Goal: Task Accomplishment & Management: Complete application form

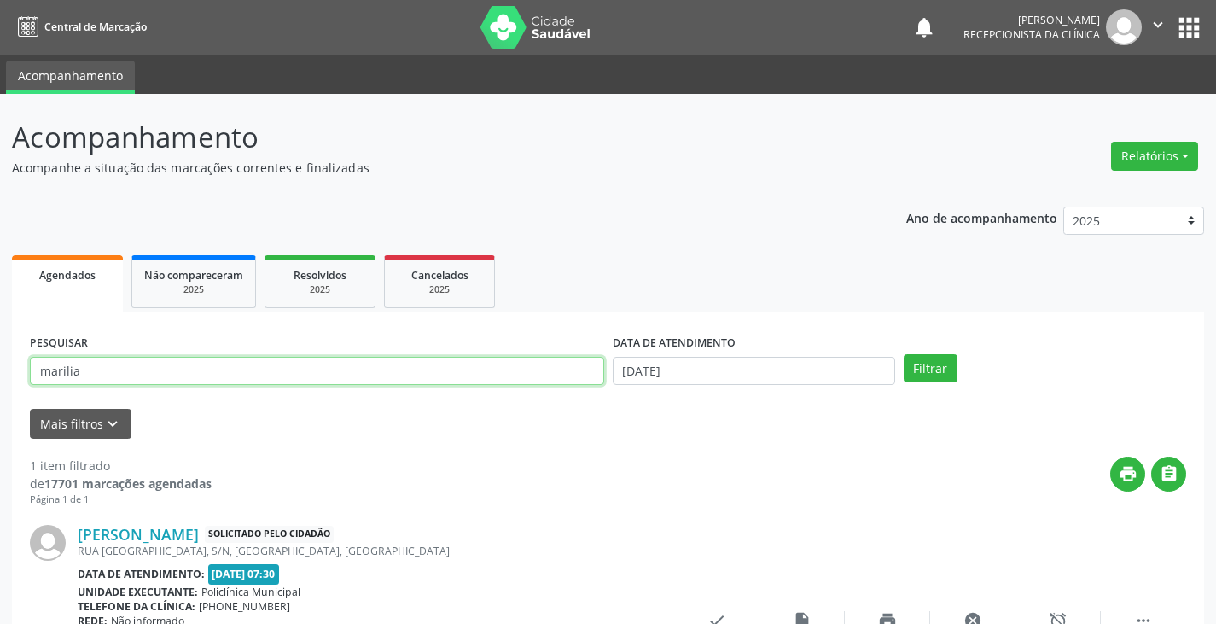
click at [445, 365] on input "marilia" at bounding box center [317, 371] width 574 height 29
type input "m"
click at [904, 354] on button "Filtrar" at bounding box center [931, 368] width 54 height 29
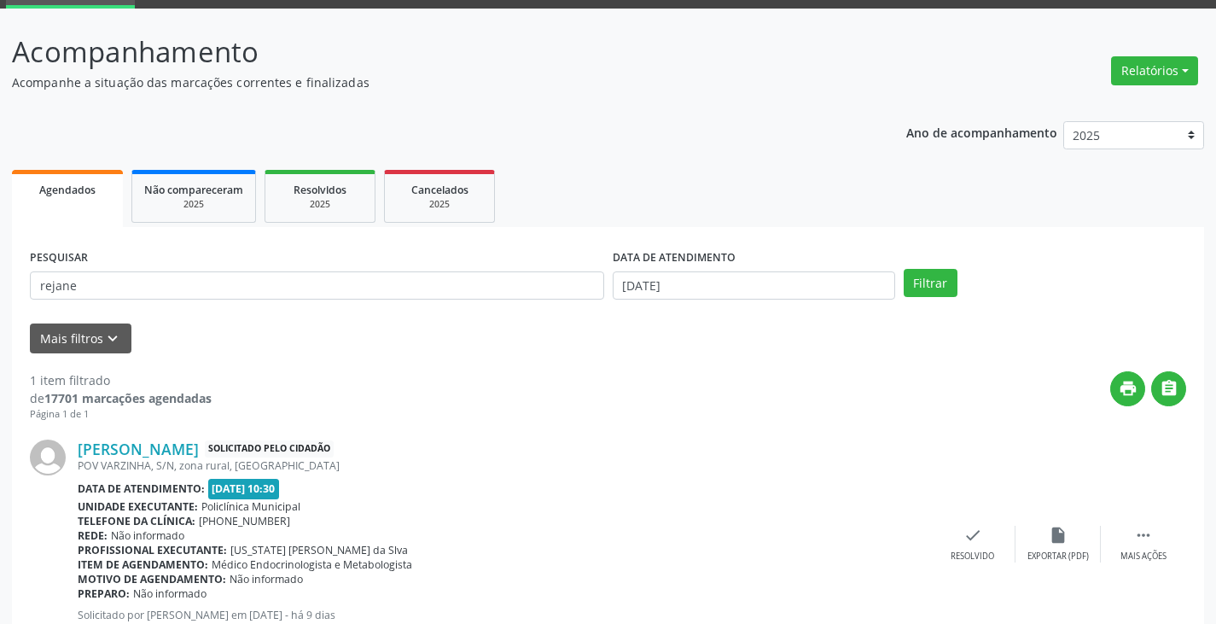
scroll to position [158, 0]
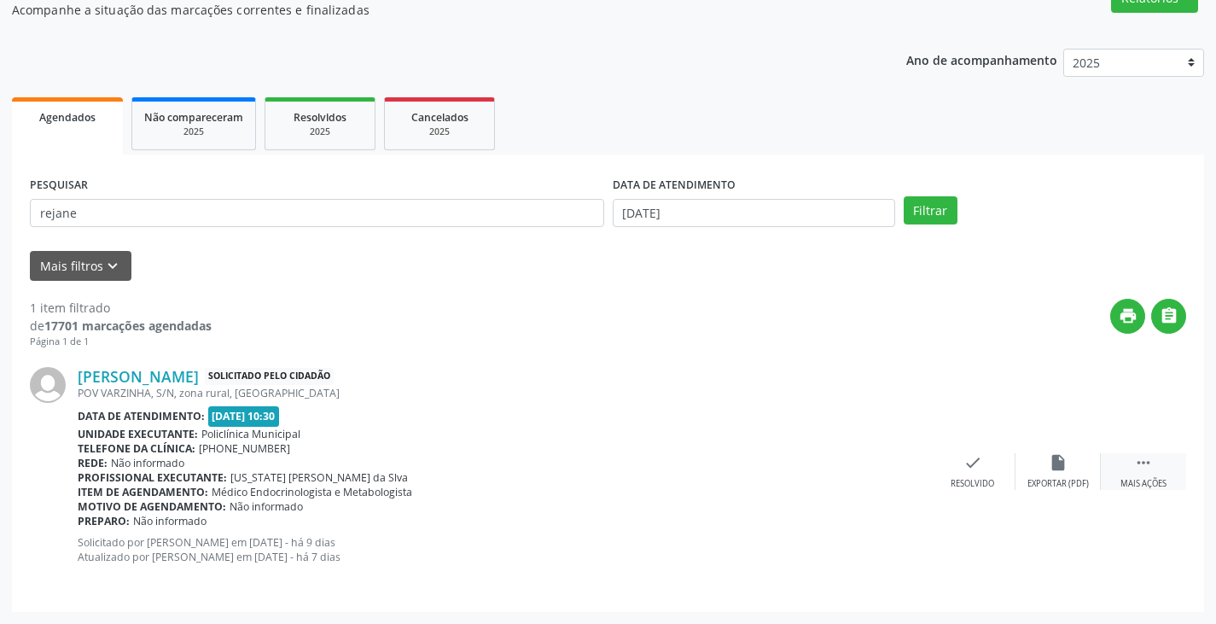
click at [1116, 458] on div " Mais ações" at bounding box center [1143, 471] width 85 height 37
click at [892, 467] on icon "print" at bounding box center [887, 462] width 19 height 19
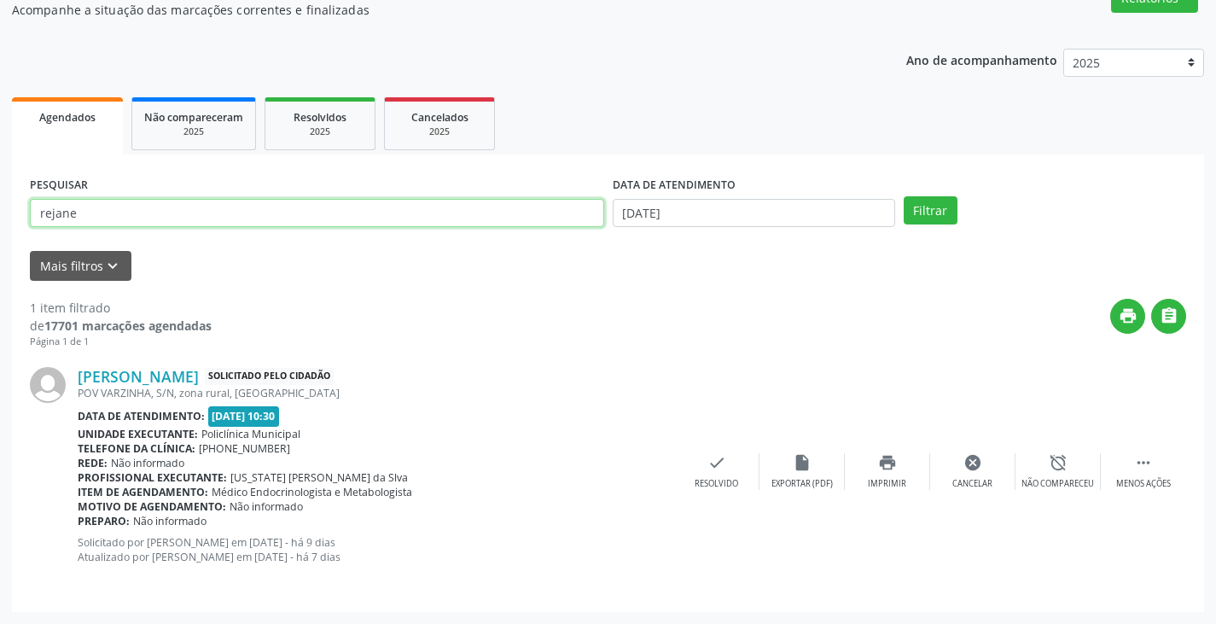
click at [492, 213] on input "rejane" at bounding box center [317, 213] width 574 height 29
type input "r"
type input "[DEMOGRAPHIC_DATA]"
click at [904, 196] on button "Filtrar" at bounding box center [931, 210] width 54 height 29
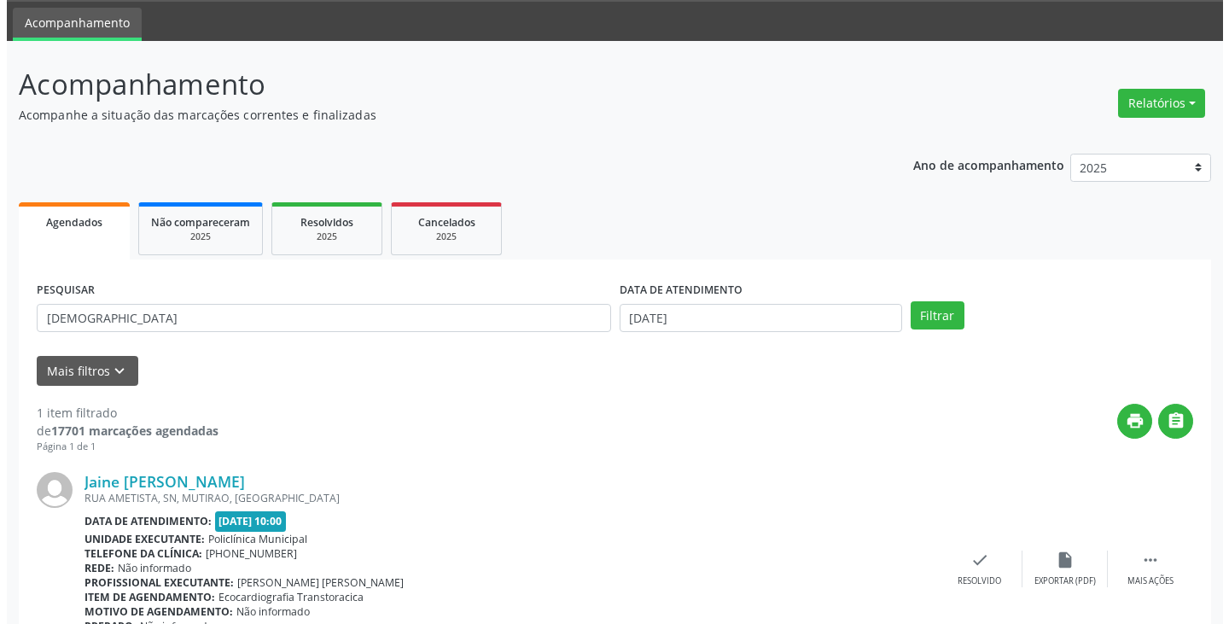
scroll to position [143, 0]
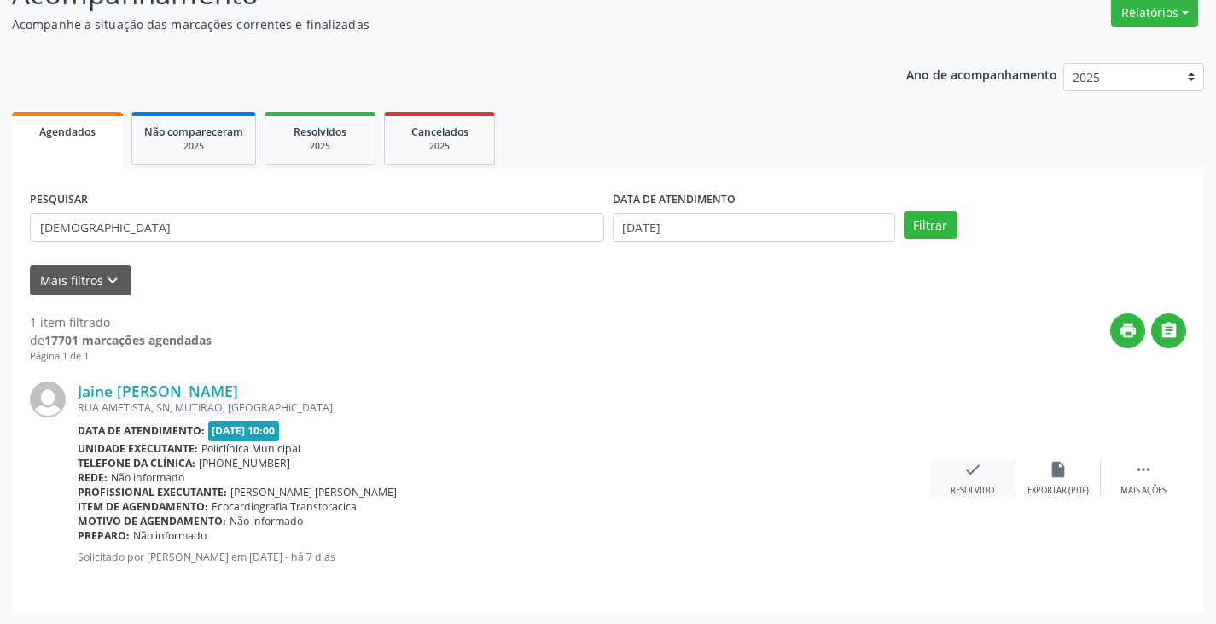
click at [967, 469] on icon "check" at bounding box center [972, 469] width 19 height 19
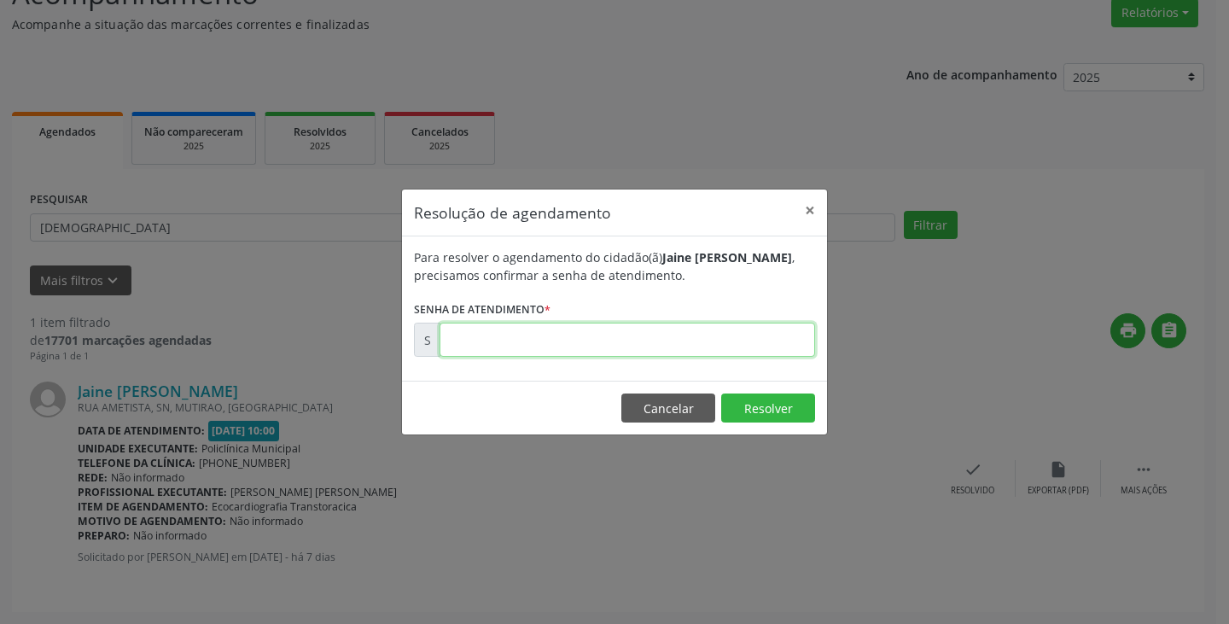
click at [740, 343] on input "text" at bounding box center [626, 340] width 375 height 34
type input "00172783"
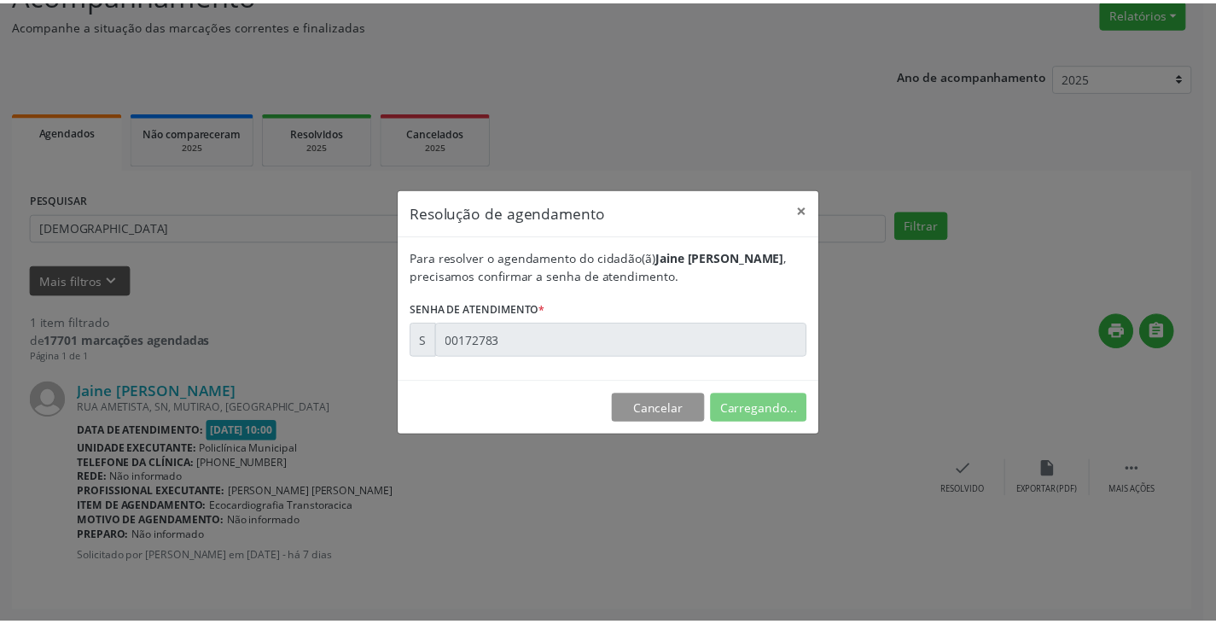
scroll to position [0, 0]
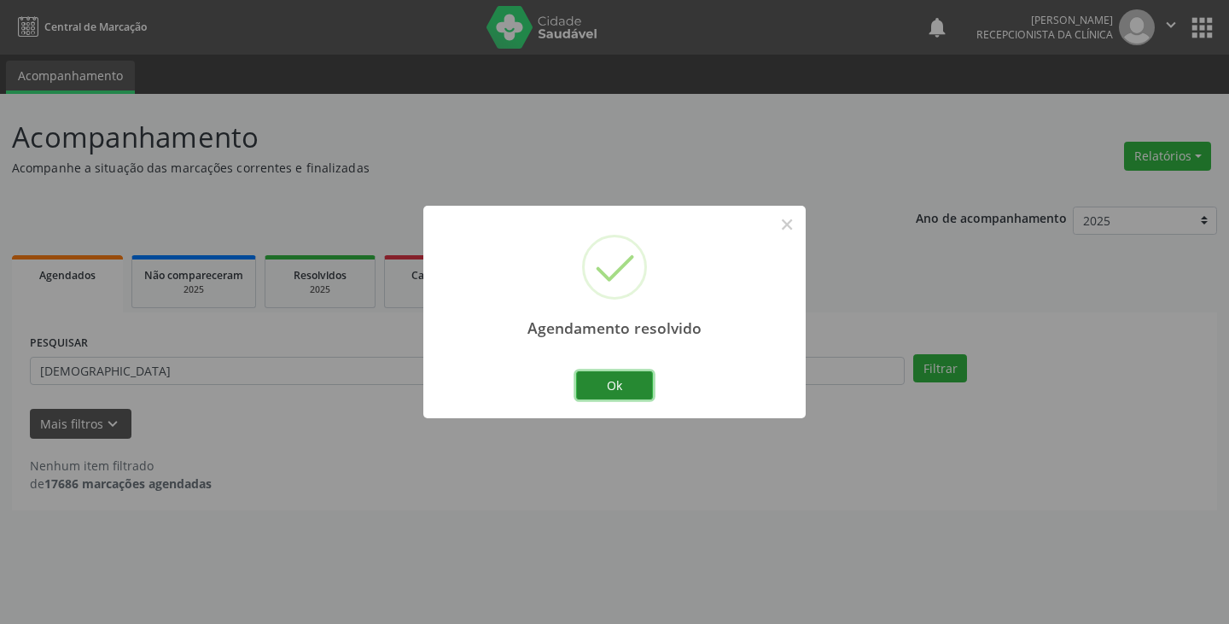
click at [622, 383] on button "Ok" at bounding box center [614, 385] width 77 height 29
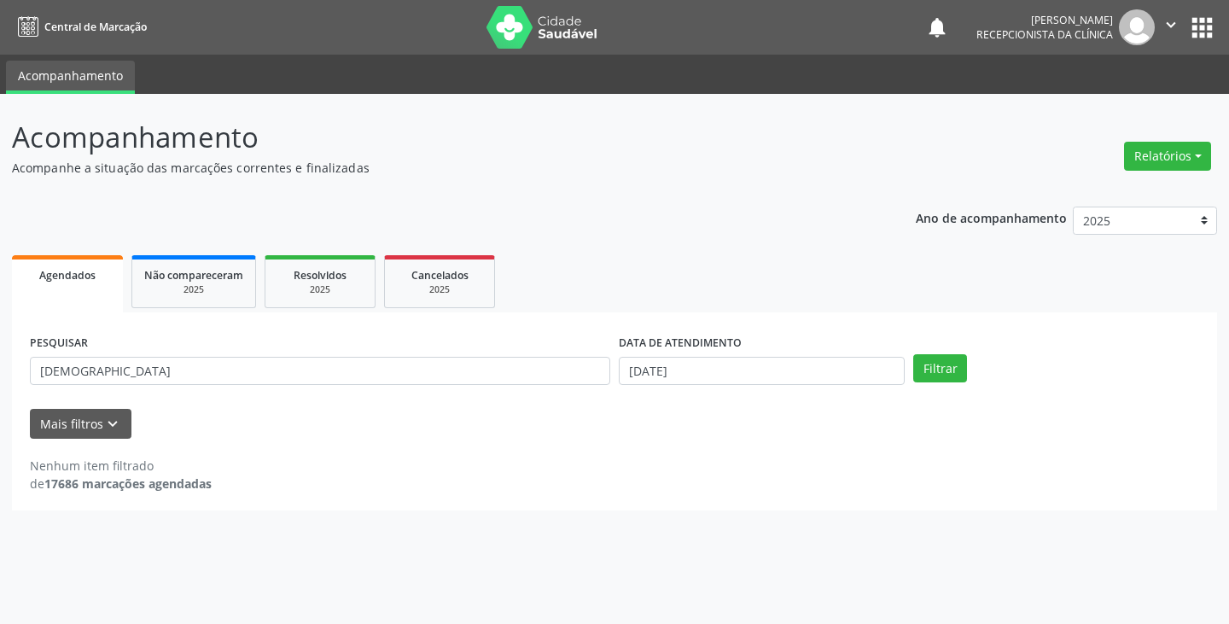
click at [440, 355] on div "PESQUISAR [DEMOGRAPHIC_DATA]" at bounding box center [320, 363] width 589 height 67
click at [444, 371] on input "[DEMOGRAPHIC_DATA]" at bounding box center [320, 371] width 580 height 29
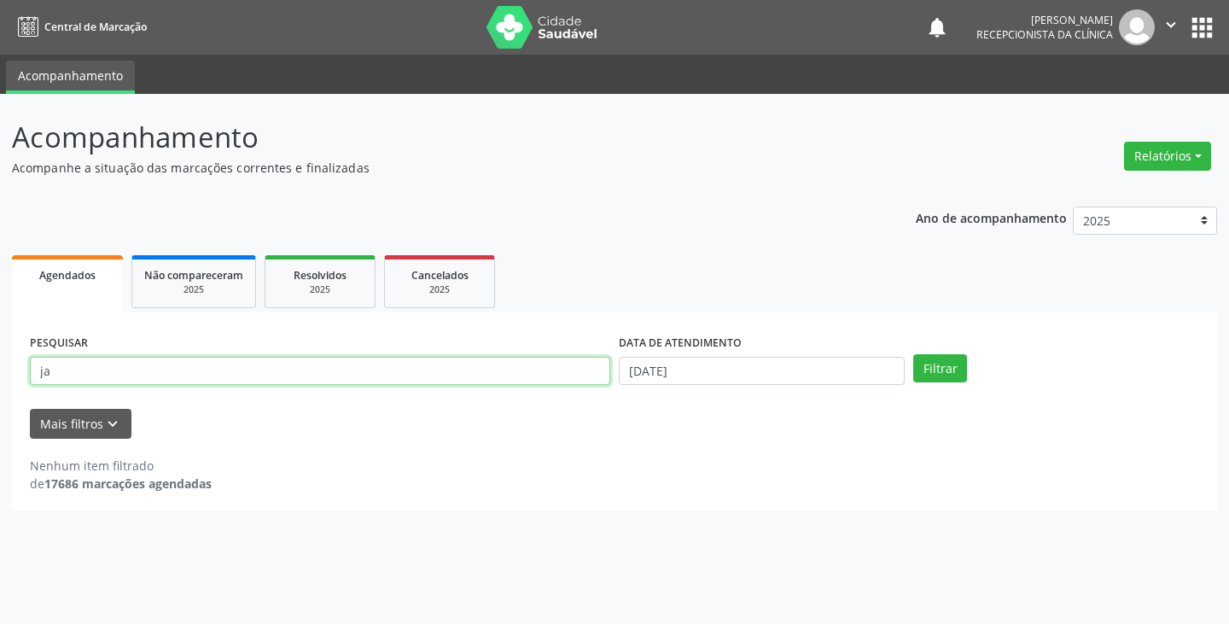
type input "j"
type input "franca"
click at [913, 354] on button "Filtrar" at bounding box center [940, 368] width 54 height 29
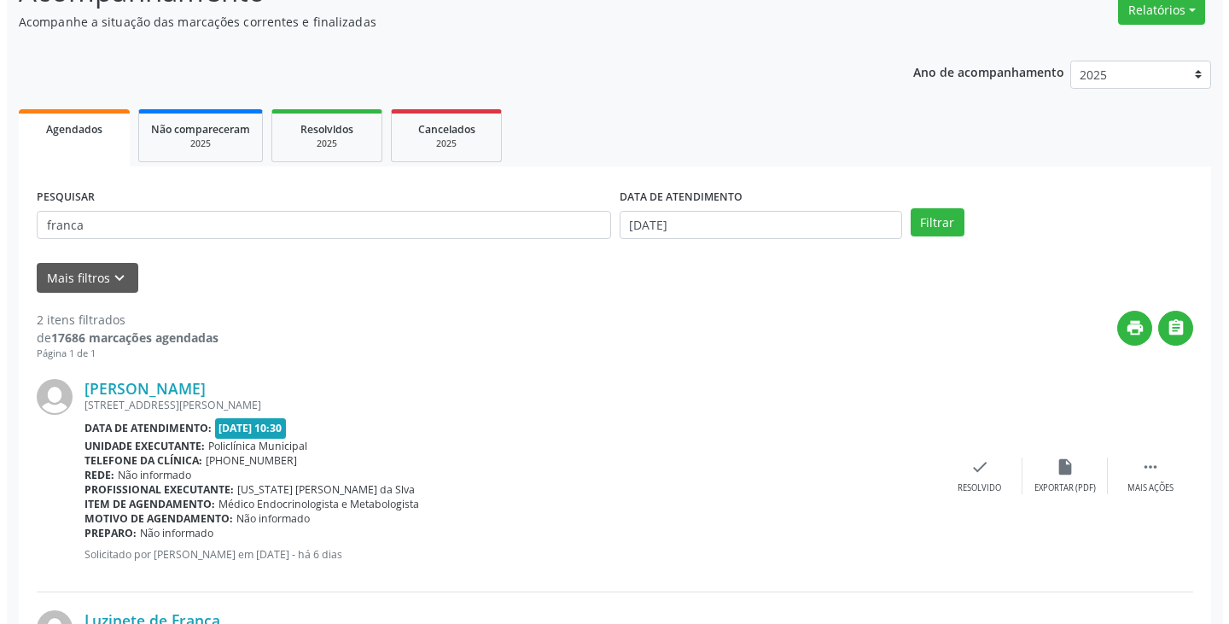
scroll to position [256, 0]
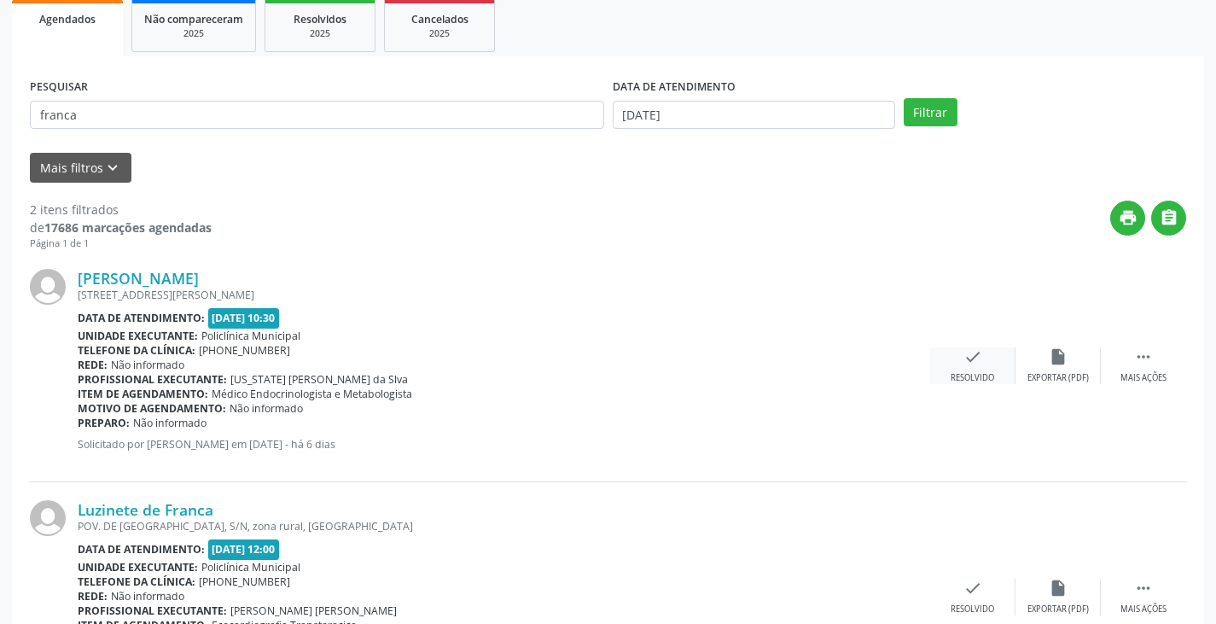
click at [967, 369] on div "check Resolvido" at bounding box center [972, 365] width 85 height 37
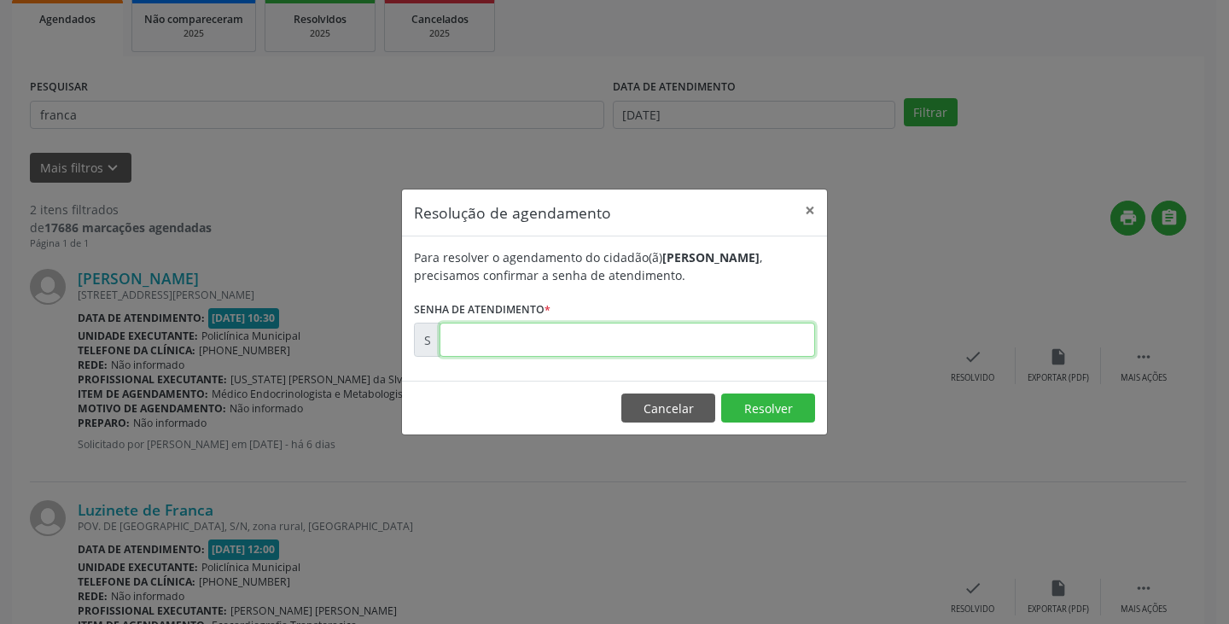
click at [755, 342] on input "text" at bounding box center [626, 340] width 375 height 34
type input "00172954"
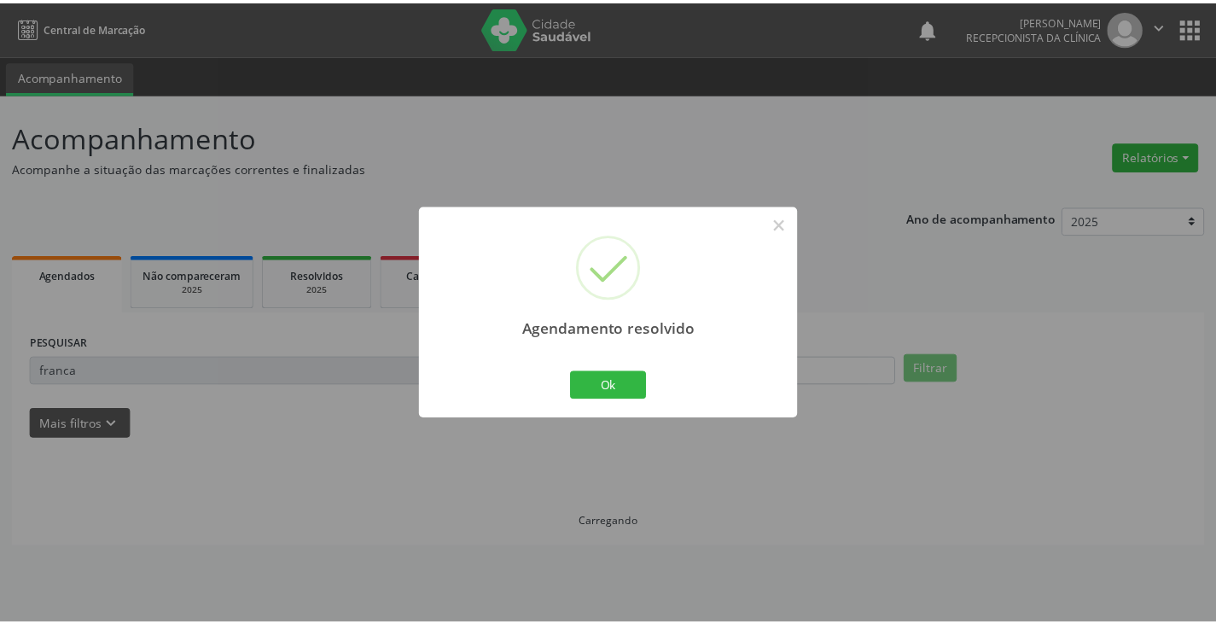
scroll to position [0, 0]
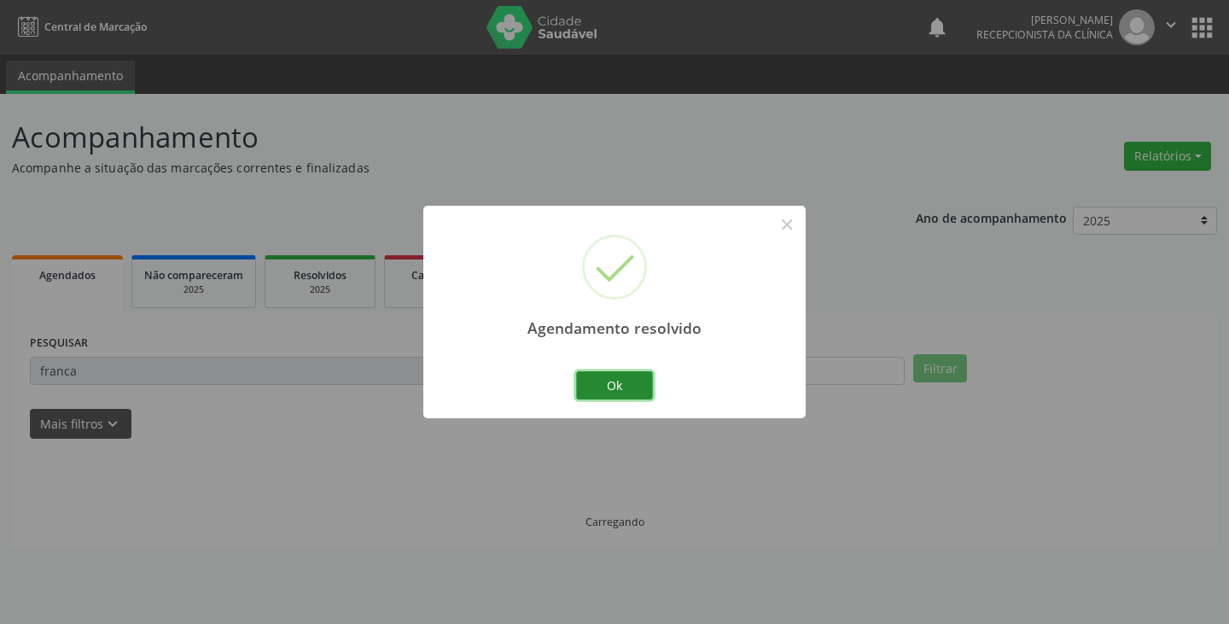
click at [635, 387] on button "Ok" at bounding box center [614, 385] width 77 height 29
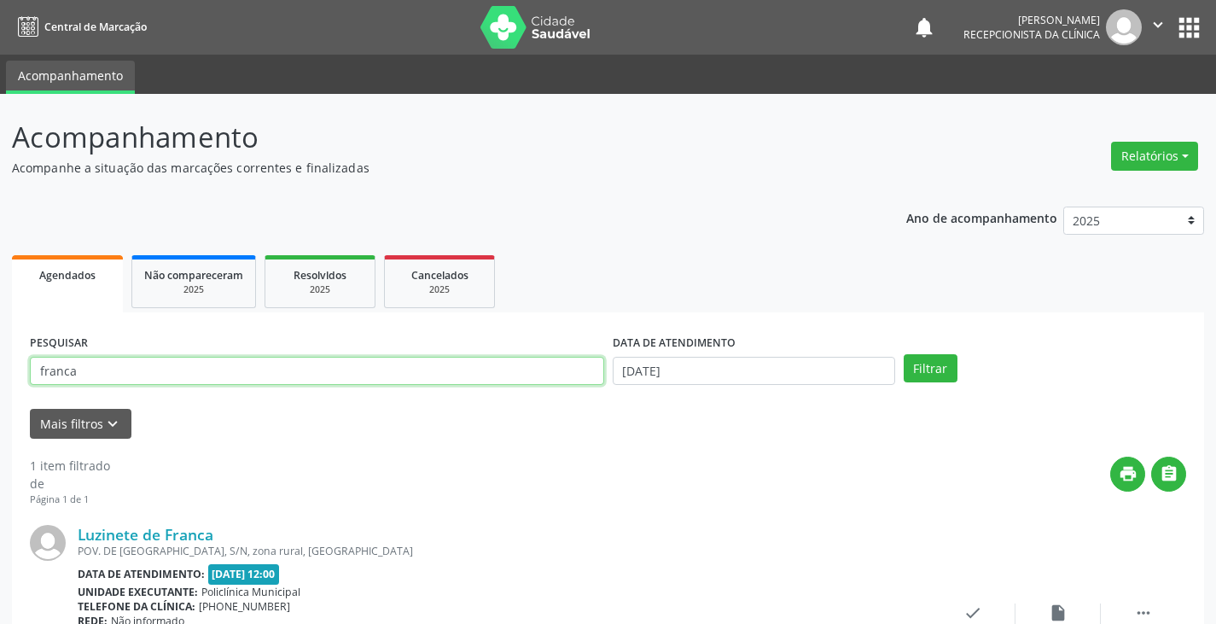
click at [581, 380] on input "franca" at bounding box center [317, 371] width 574 height 29
type input "f"
type input "ges"
click at [904, 354] on button "Filtrar" at bounding box center [931, 368] width 54 height 29
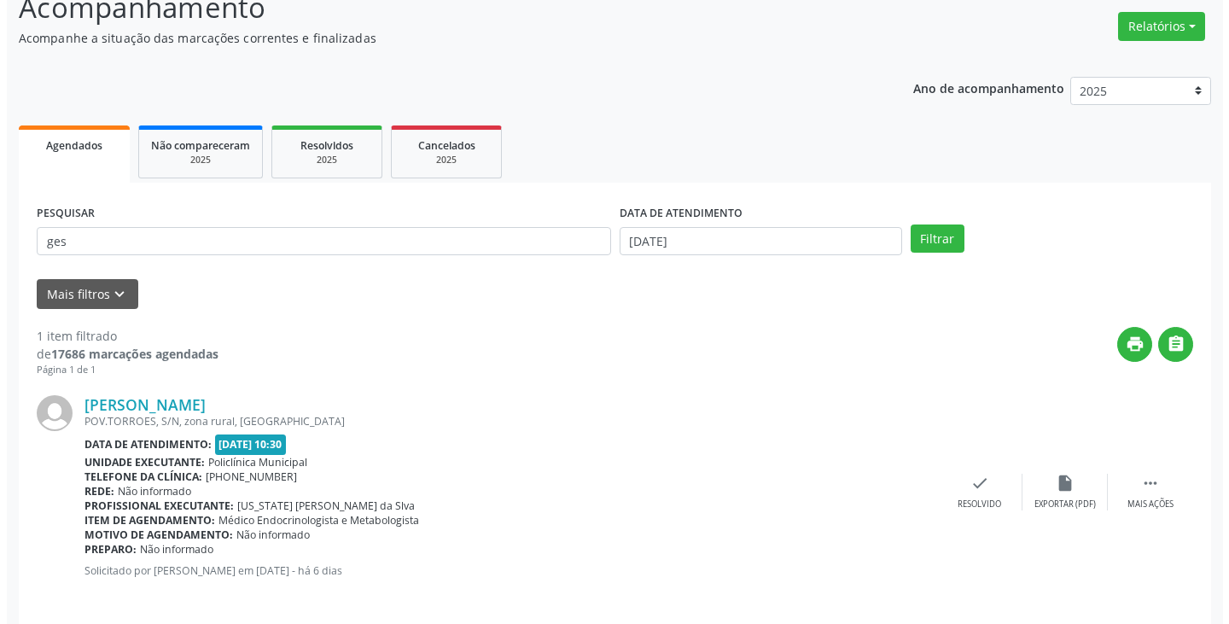
scroll to position [143, 0]
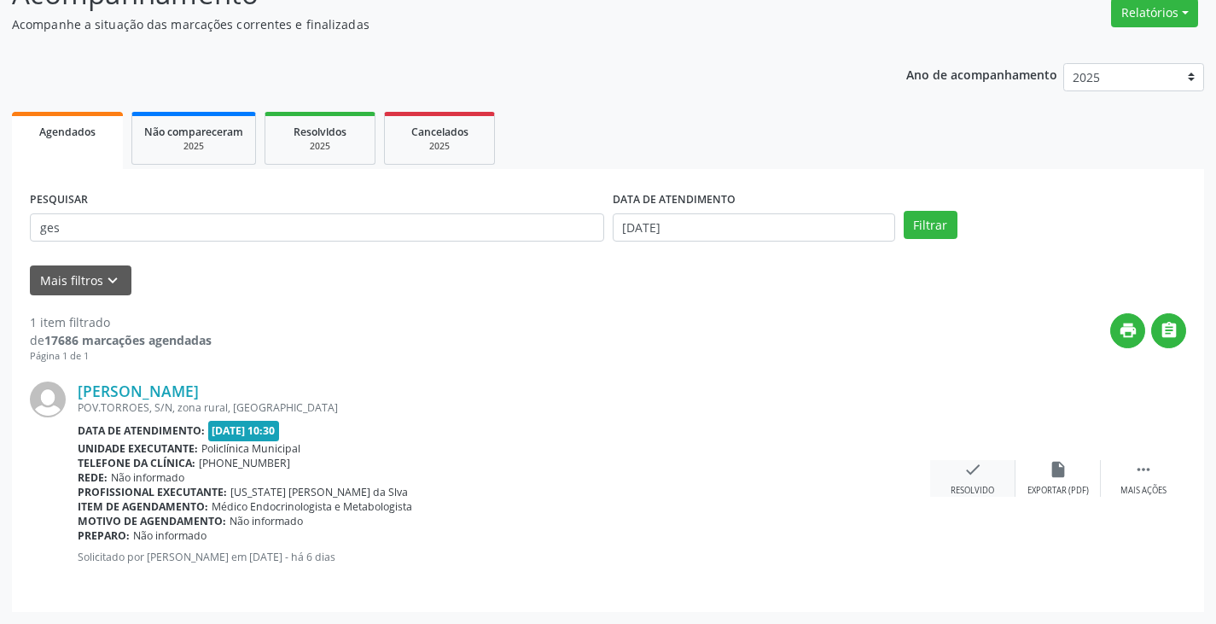
click at [968, 463] on icon "check" at bounding box center [972, 469] width 19 height 19
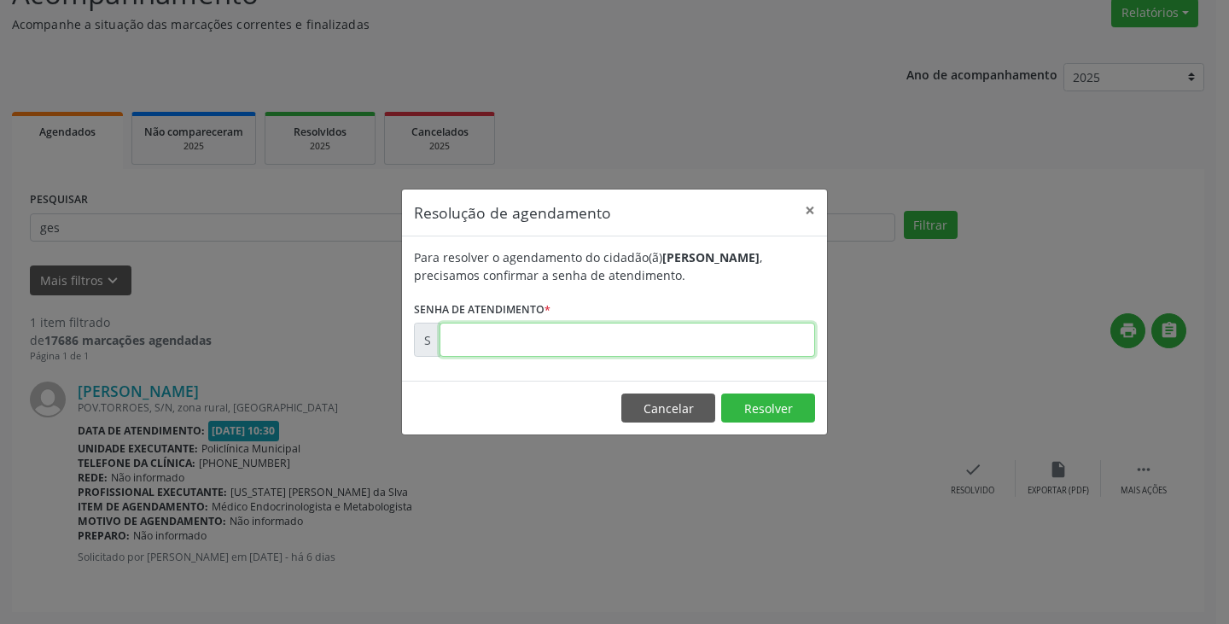
click at [784, 343] on input "text" at bounding box center [626, 340] width 375 height 34
type input "00173023"
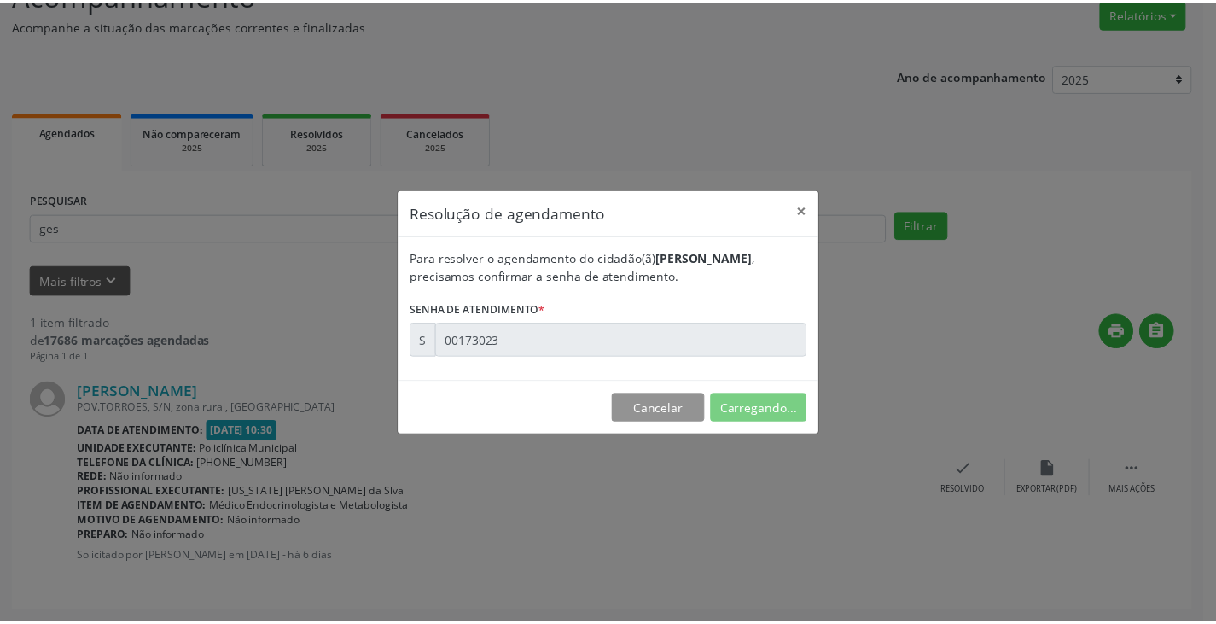
scroll to position [0, 0]
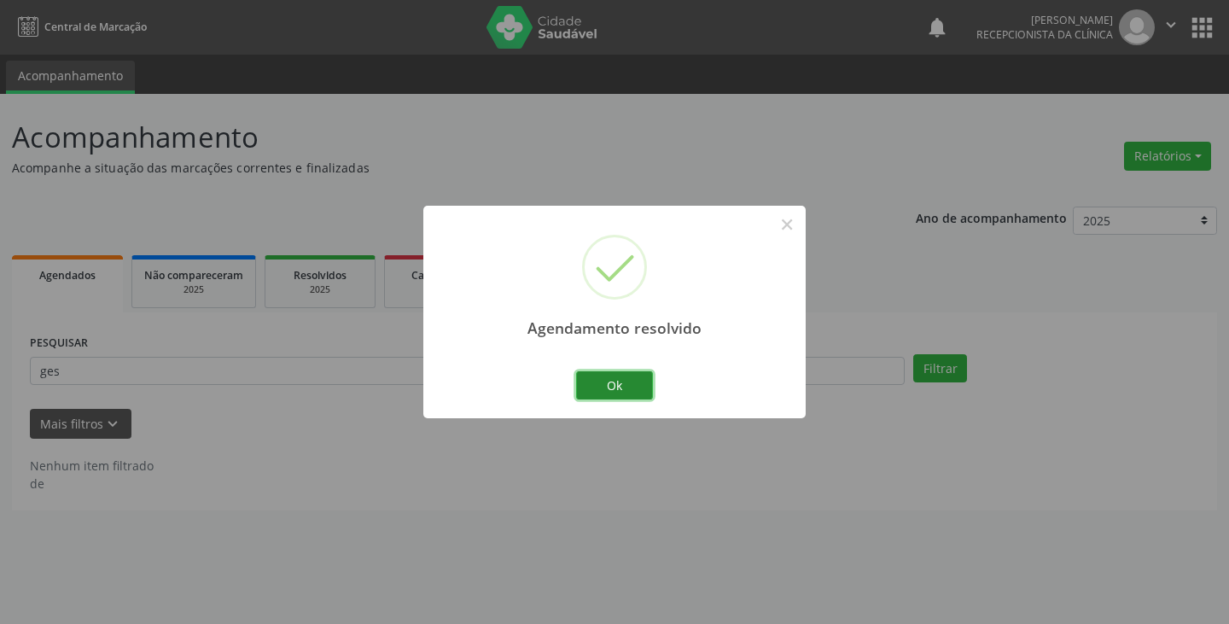
click at [635, 378] on button "Ok" at bounding box center [614, 385] width 77 height 29
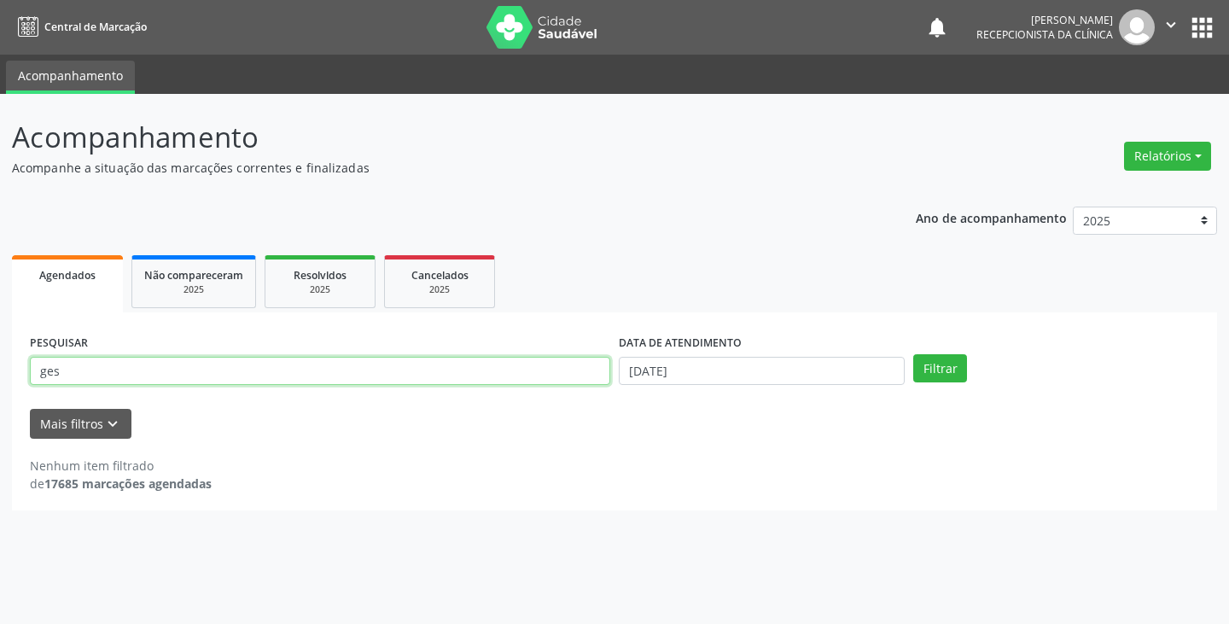
click at [585, 375] on input "ges" at bounding box center [320, 371] width 580 height 29
type input "g"
type input "elza"
click at [913, 354] on button "Filtrar" at bounding box center [940, 368] width 54 height 29
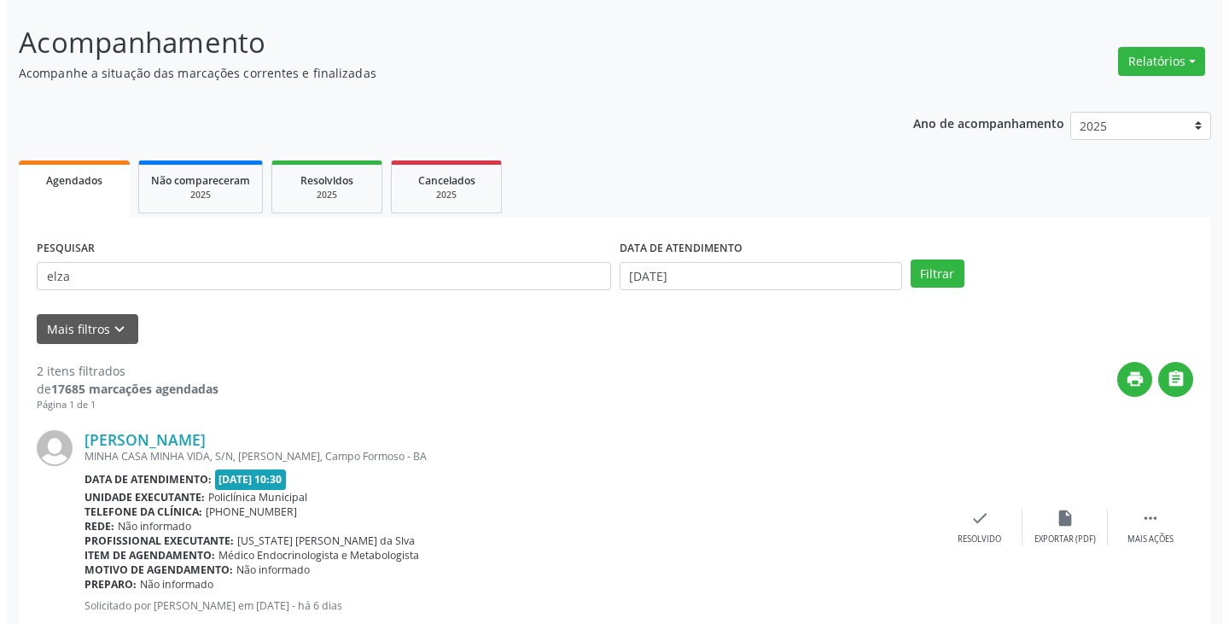
scroll to position [341, 0]
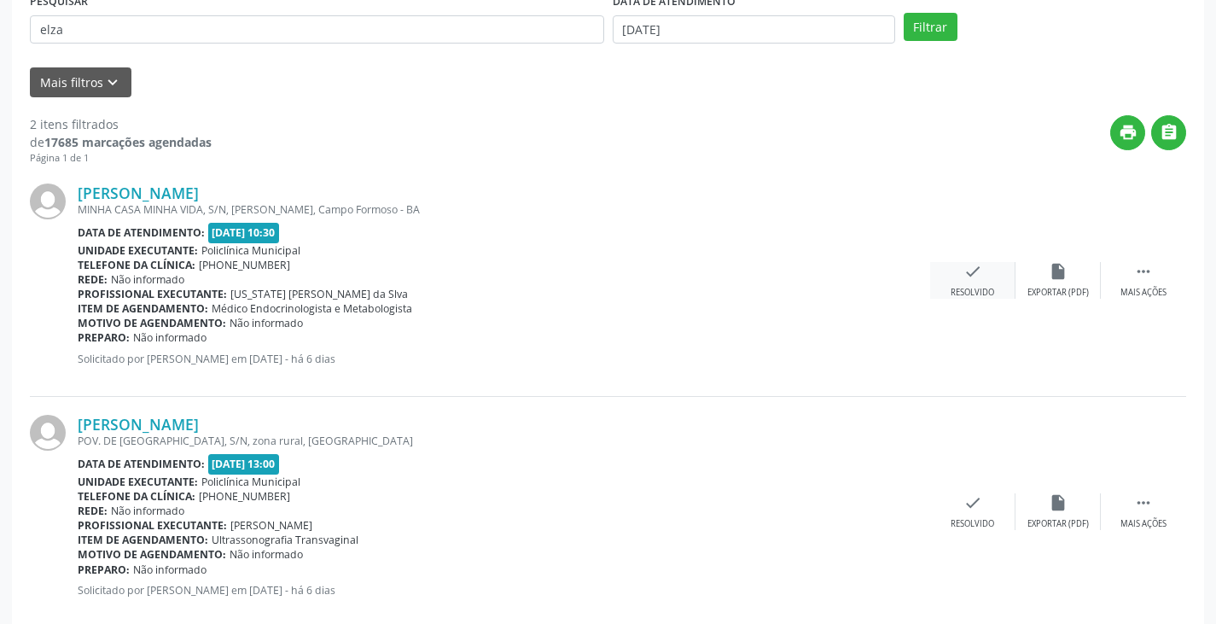
click at [962, 279] on div "check Resolvido" at bounding box center [972, 280] width 85 height 37
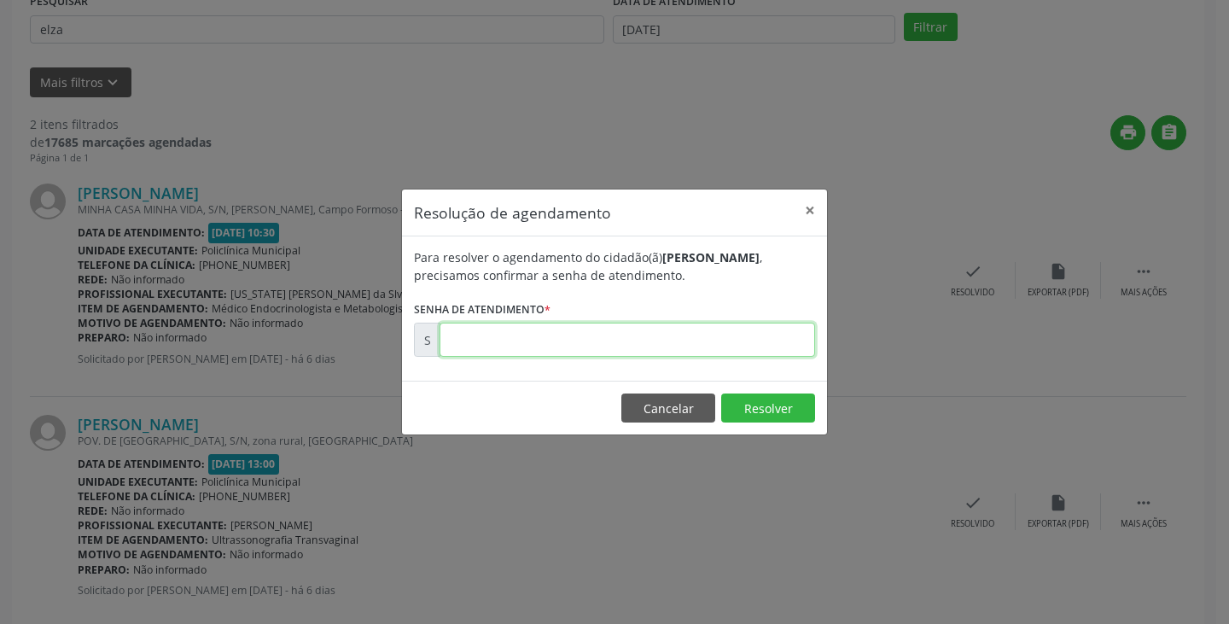
click at [730, 340] on input "text" at bounding box center [626, 340] width 375 height 34
type input "00172857"
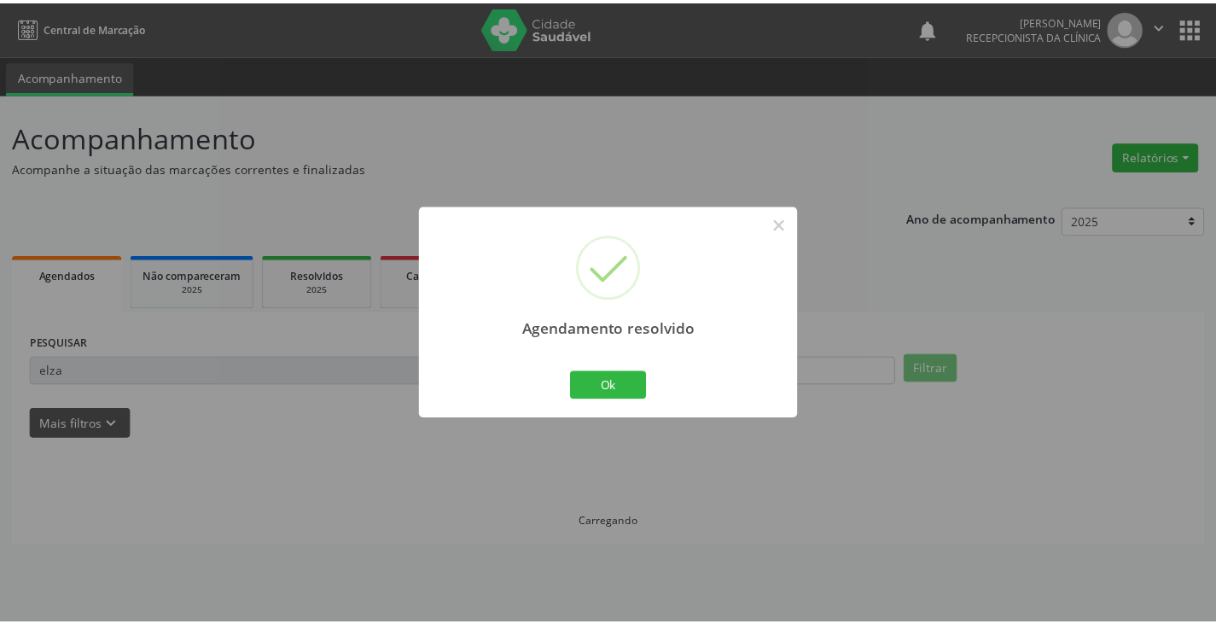
scroll to position [0, 0]
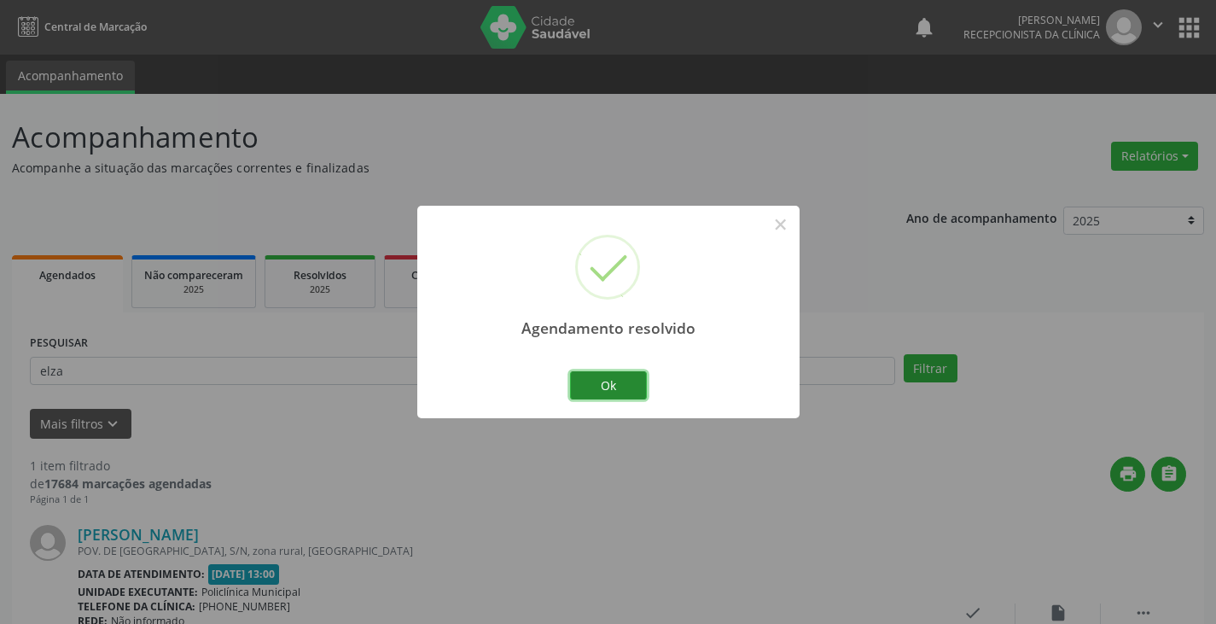
click at [616, 389] on button "Ok" at bounding box center [608, 385] width 77 height 29
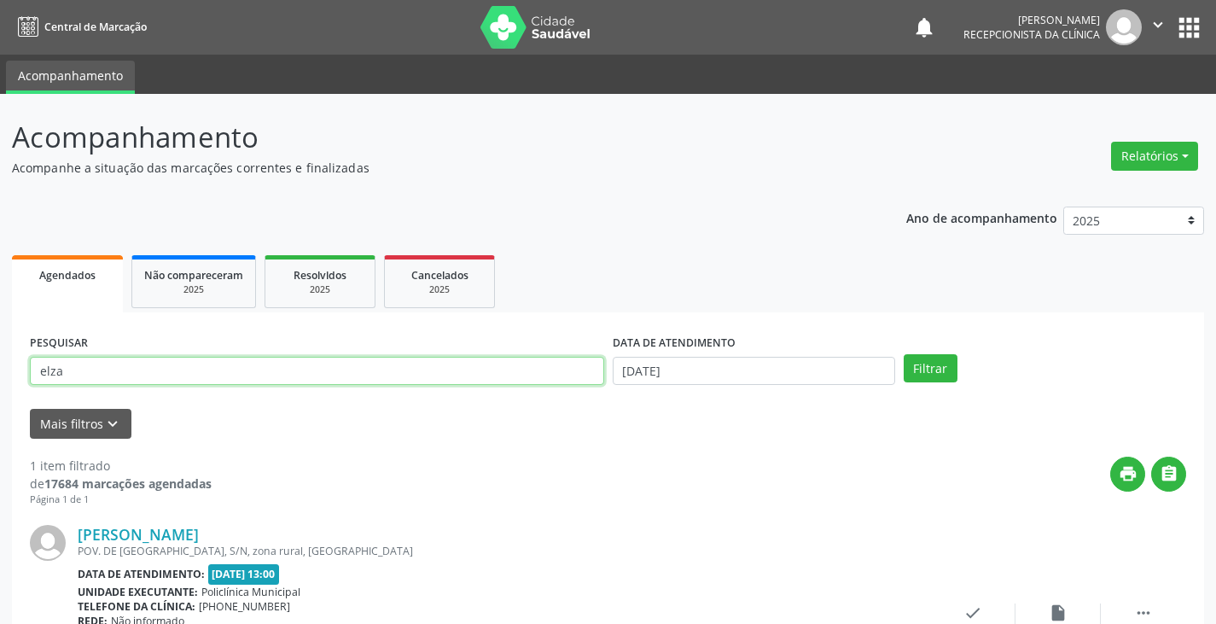
click at [561, 375] on input "elza" at bounding box center [317, 371] width 574 height 29
type input "e"
type input "[PERSON_NAME]"
click at [904, 354] on button "Filtrar" at bounding box center [931, 368] width 54 height 29
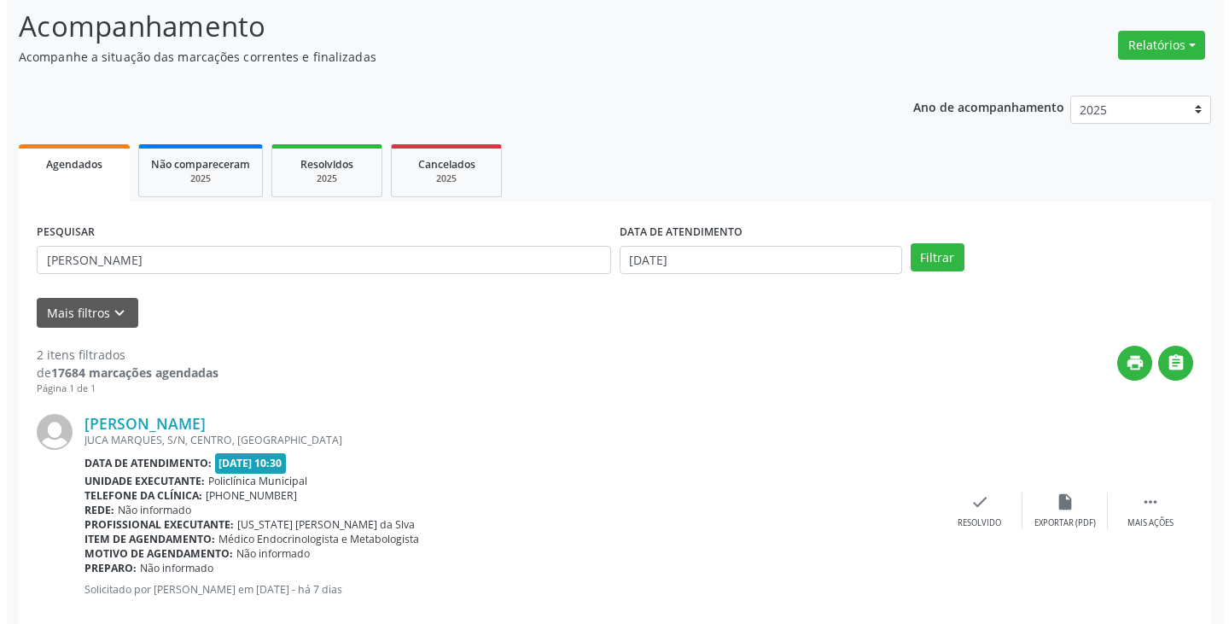
scroll to position [256, 0]
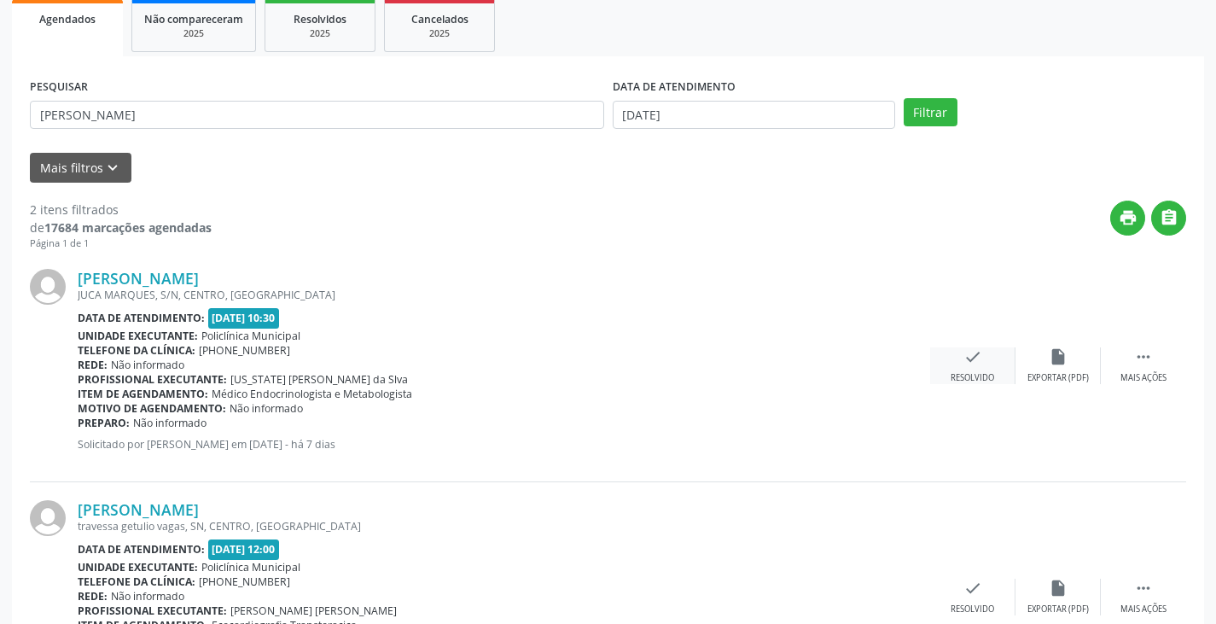
click at [975, 373] on div "Resolvido" at bounding box center [973, 378] width 44 height 12
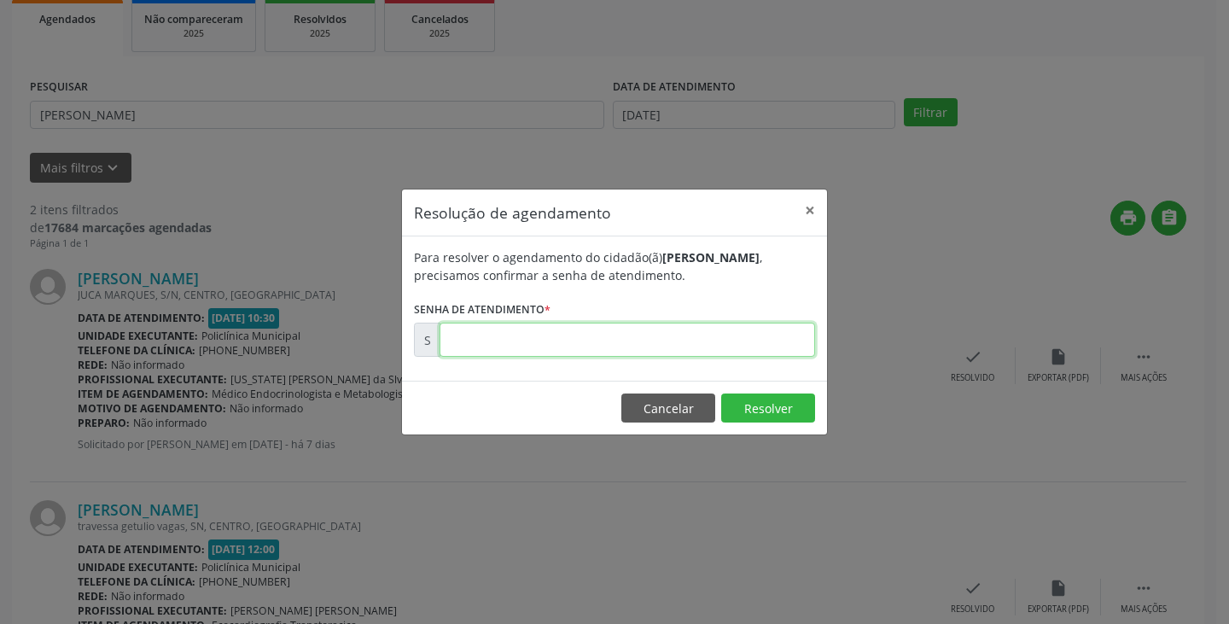
click at [735, 340] on input "text" at bounding box center [626, 340] width 375 height 34
type input "00172834"
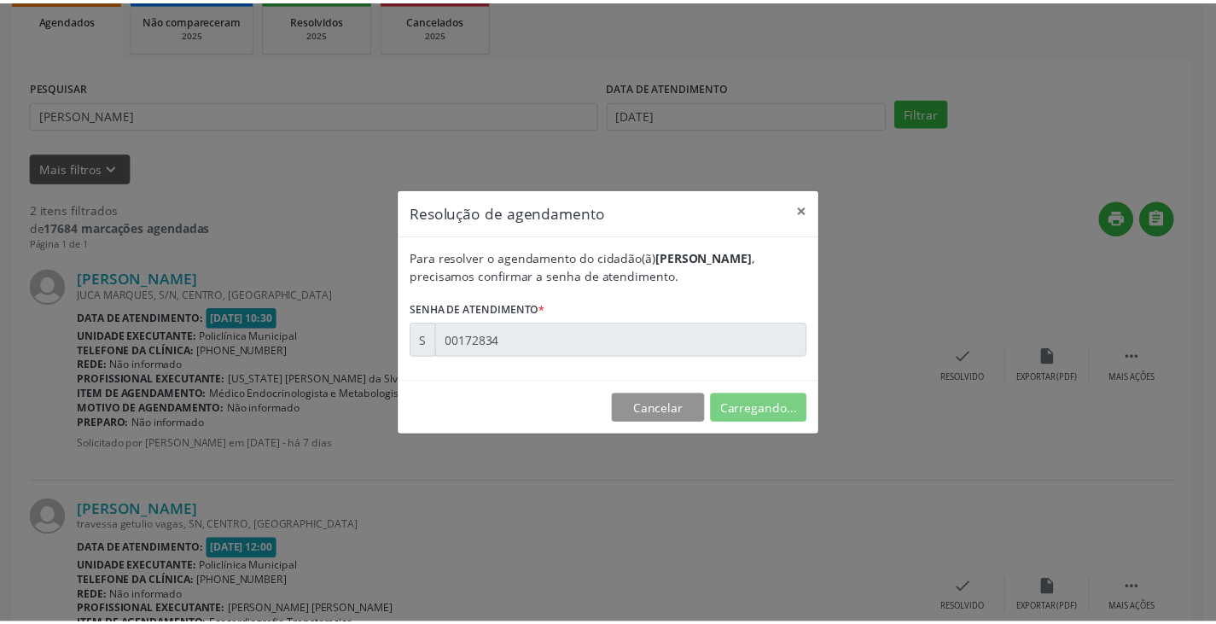
scroll to position [0, 0]
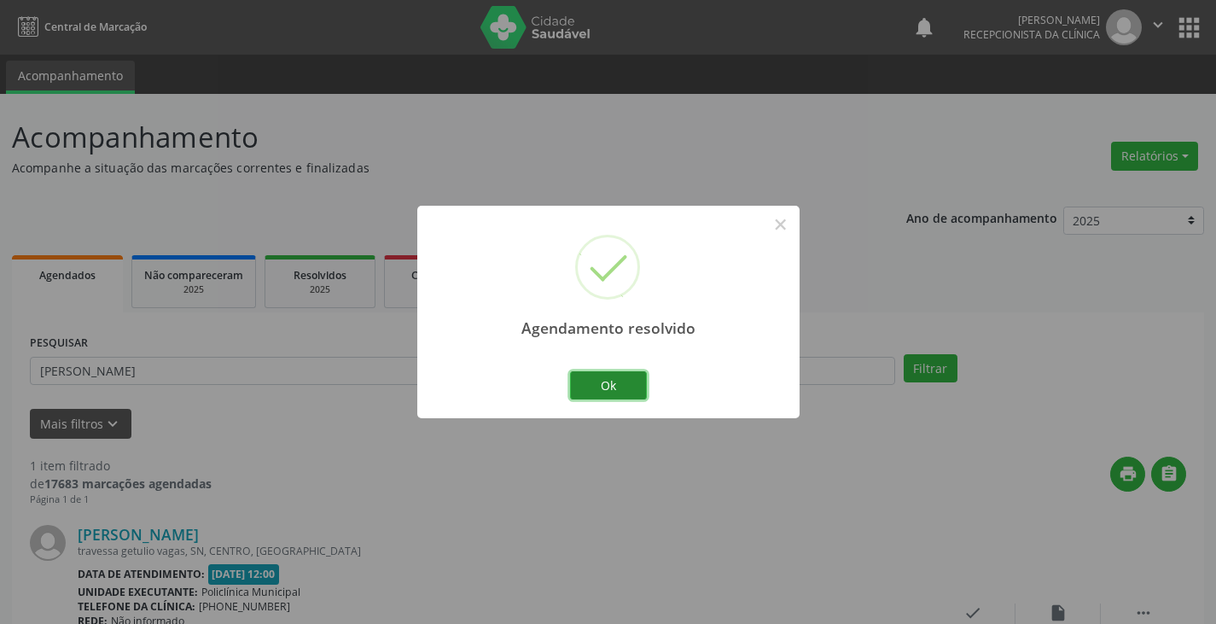
click at [625, 375] on button "Ok" at bounding box center [608, 385] width 77 height 29
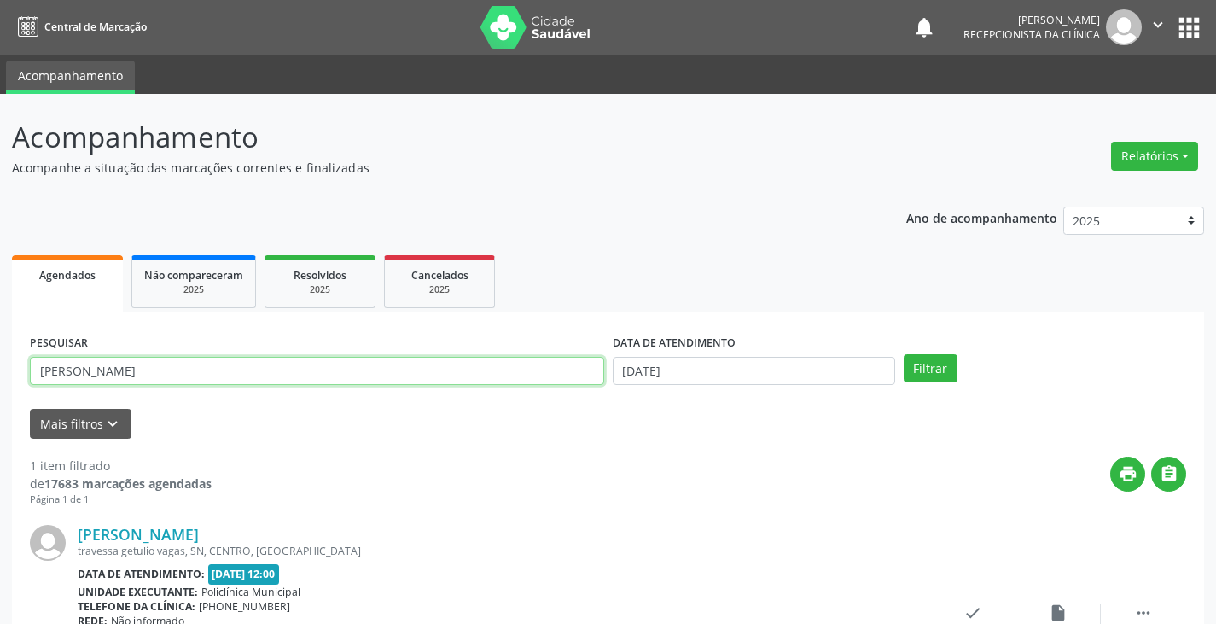
click at [535, 374] on input "[PERSON_NAME]" at bounding box center [317, 371] width 574 height 29
type input "m"
type input "edn"
click at [904, 354] on button "Filtrar" at bounding box center [931, 368] width 54 height 29
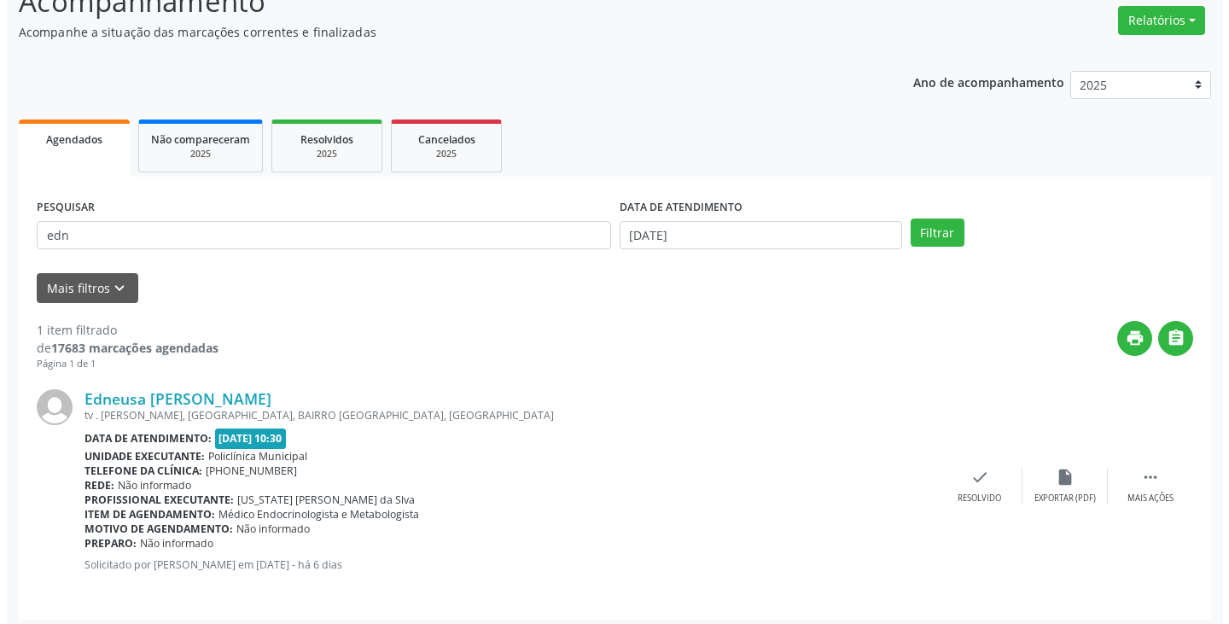
scroll to position [143, 0]
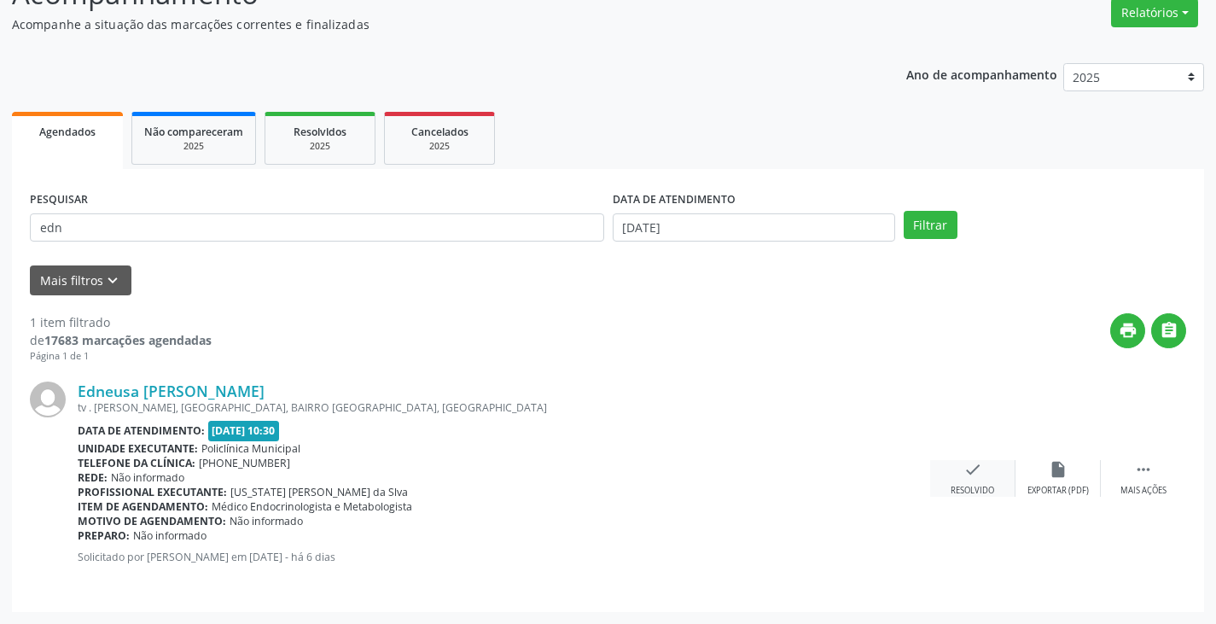
click at [968, 475] on icon "check" at bounding box center [972, 469] width 19 height 19
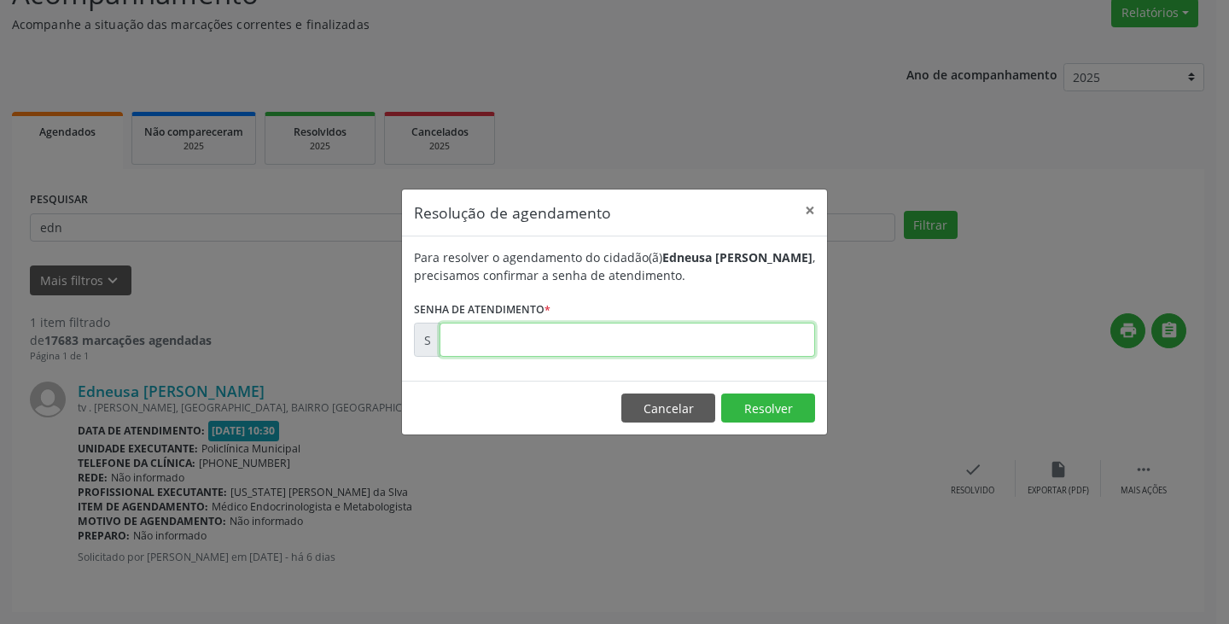
click at [730, 344] on input "text" at bounding box center [626, 340] width 375 height 34
type input "00172955"
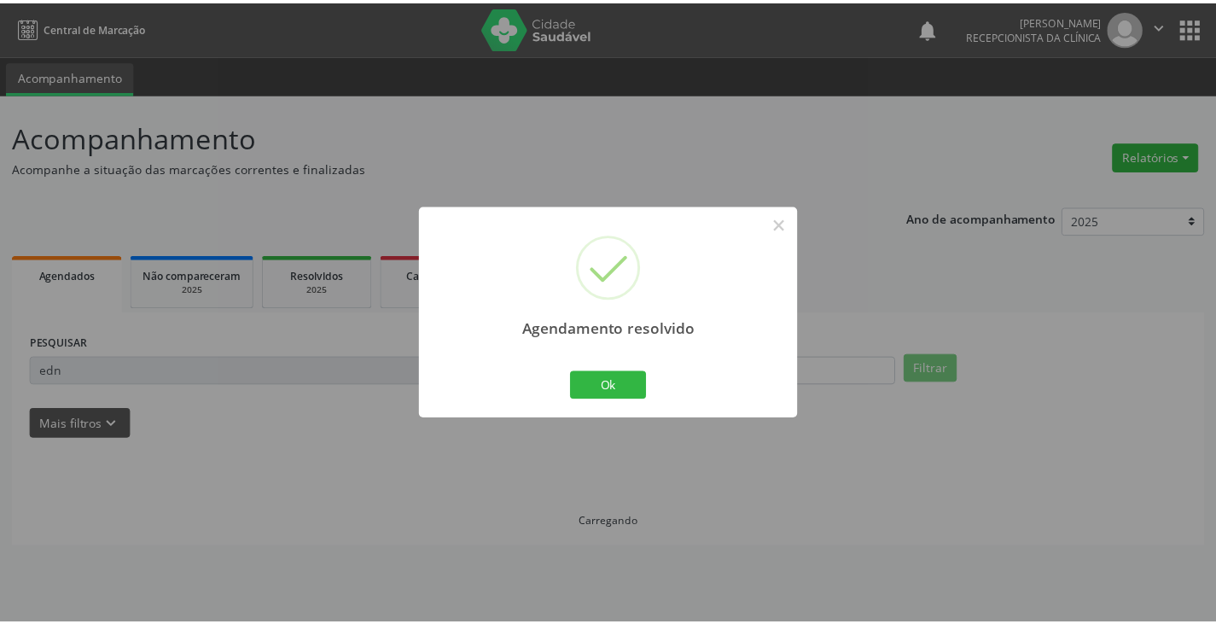
scroll to position [0, 0]
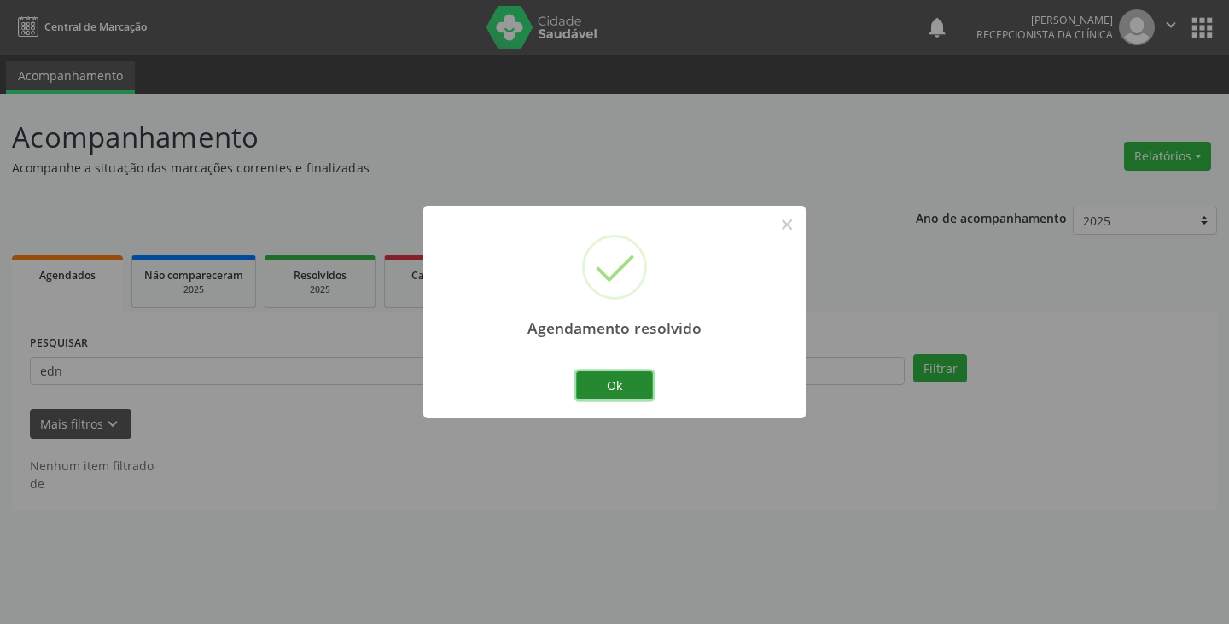
click at [629, 382] on button "Ok" at bounding box center [614, 385] width 77 height 29
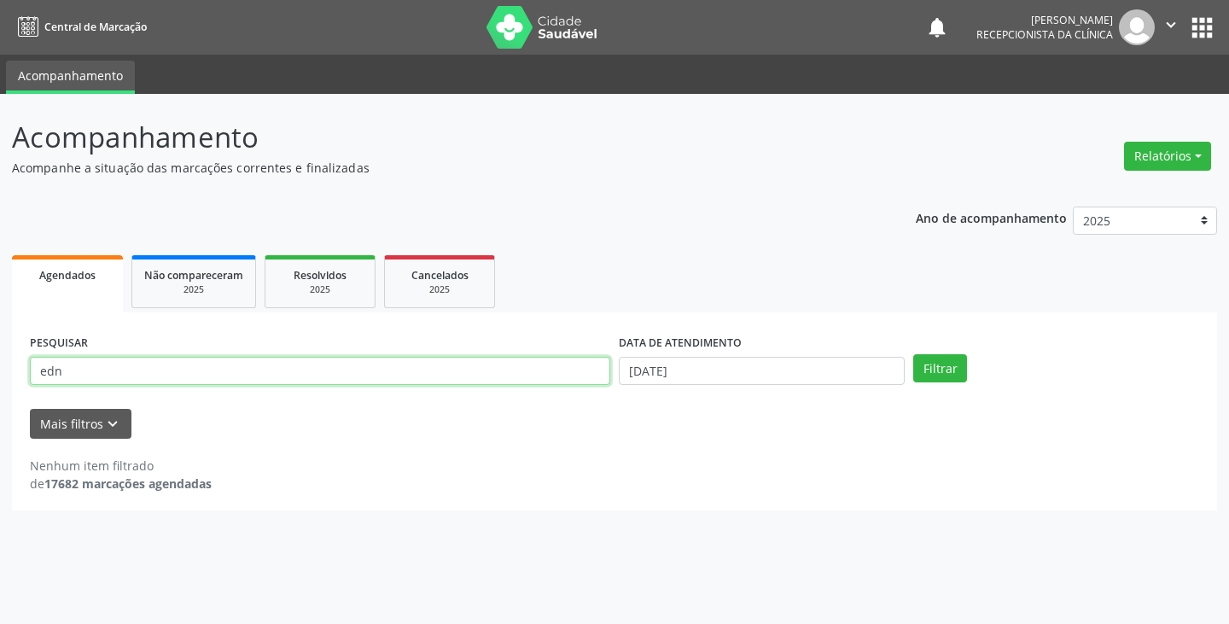
click at [561, 374] on input "edn" at bounding box center [320, 371] width 580 height 29
type input "e"
type input "andr"
click at [913, 354] on button "Filtrar" at bounding box center [940, 368] width 54 height 29
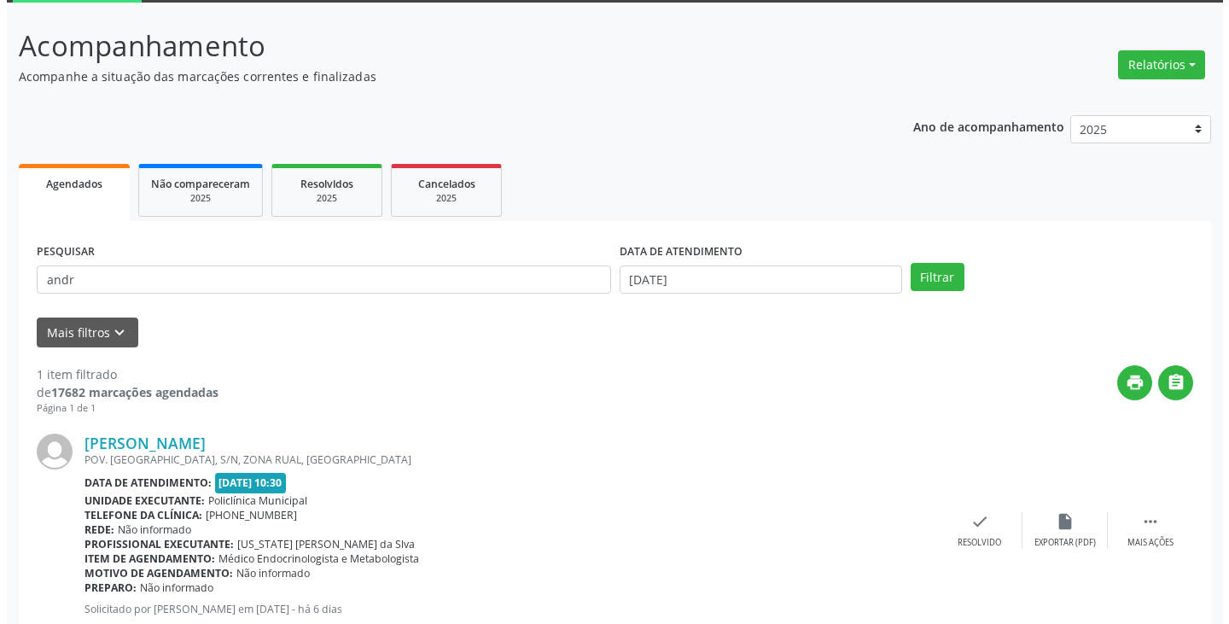
scroll to position [143, 0]
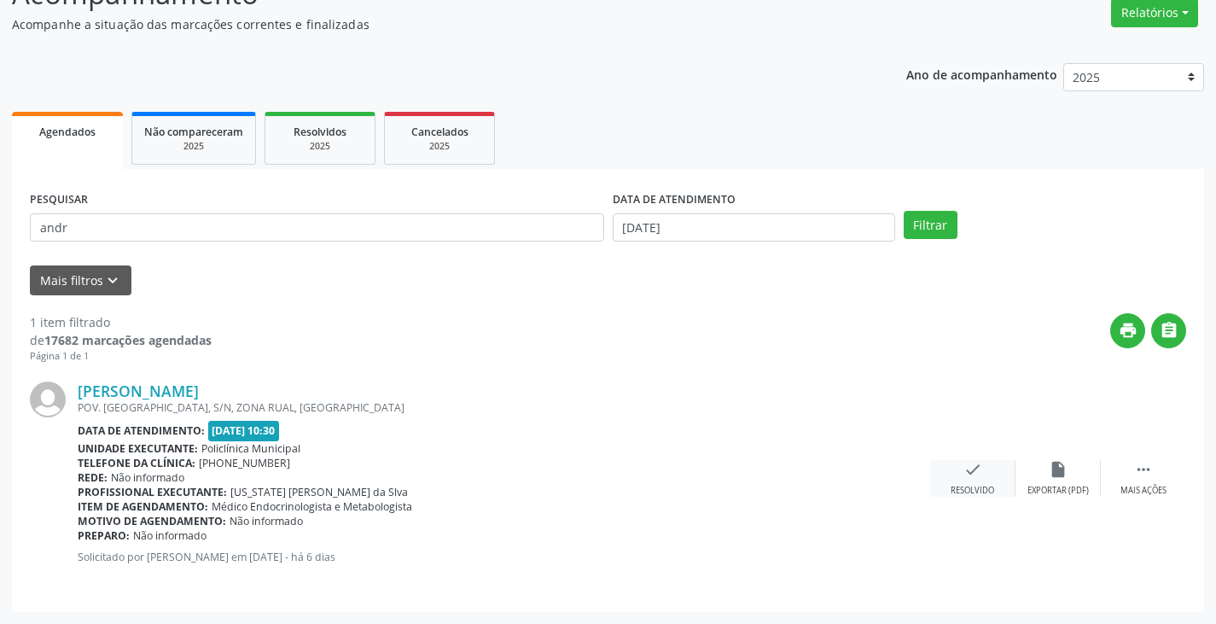
click at [973, 474] on icon "check" at bounding box center [972, 469] width 19 height 19
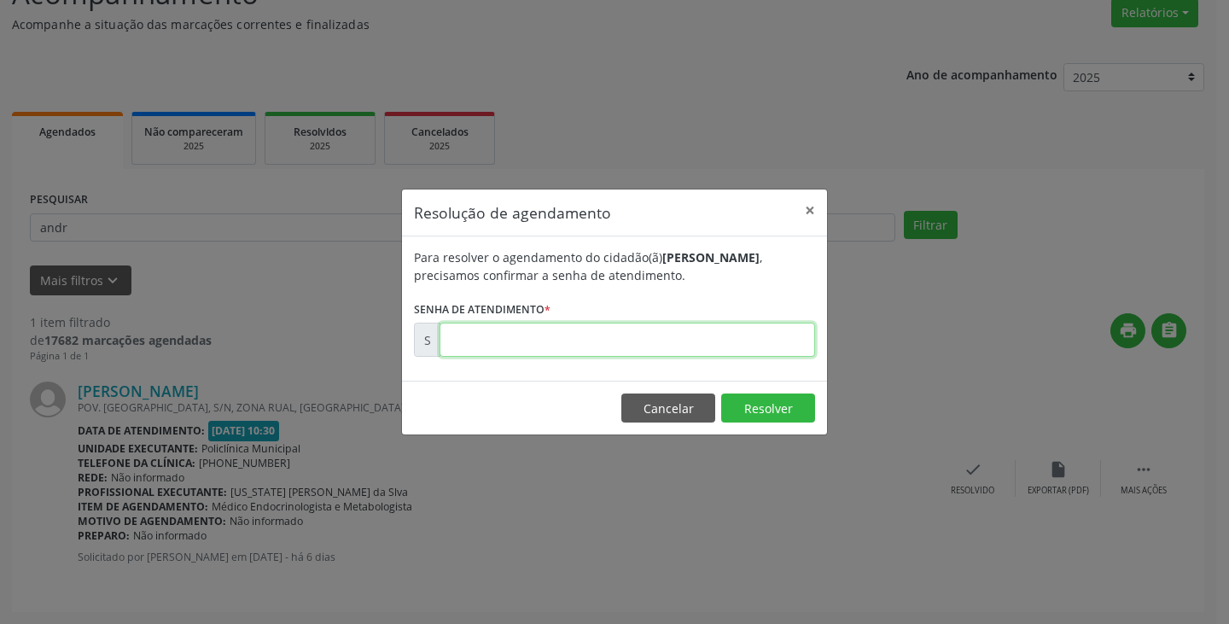
click at [751, 346] on input "text" at bounding box center [626, 340] width 375 height 34
type input "00172912"
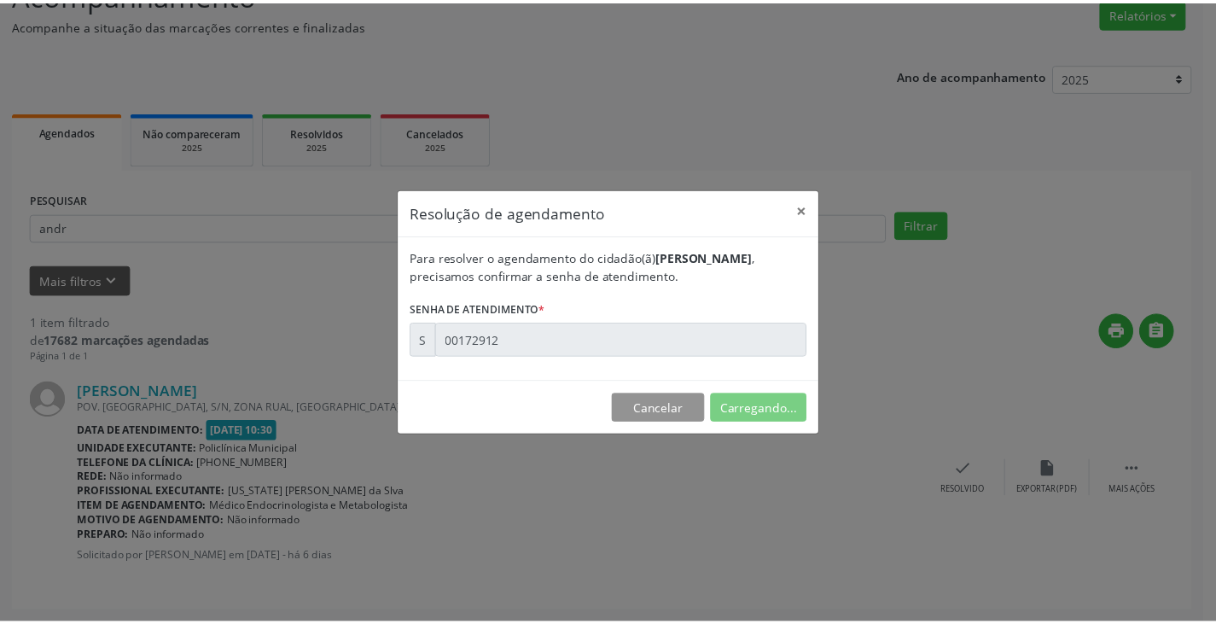
scroll to position [0, 0]
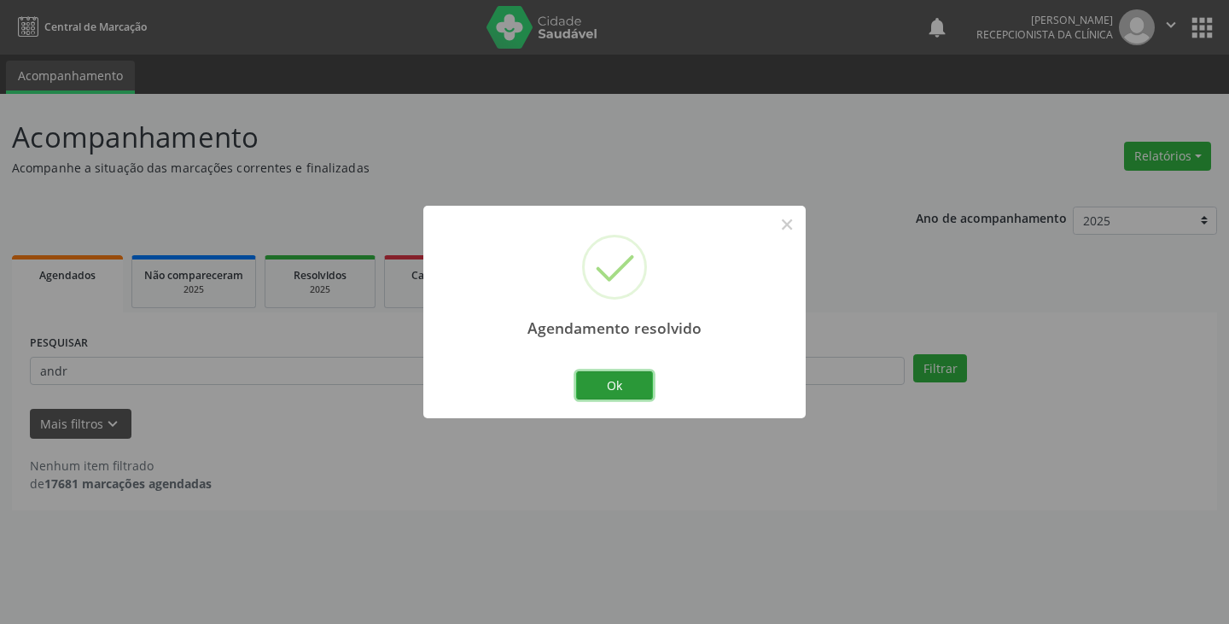
drag, startPoint x: 636, startPoint y: 382, endPoint x: 577, endPoint y: 375, distance: 59.3
click at [629, 383] on button "Ok" at bounding box center [614, 385] width 77 height 29
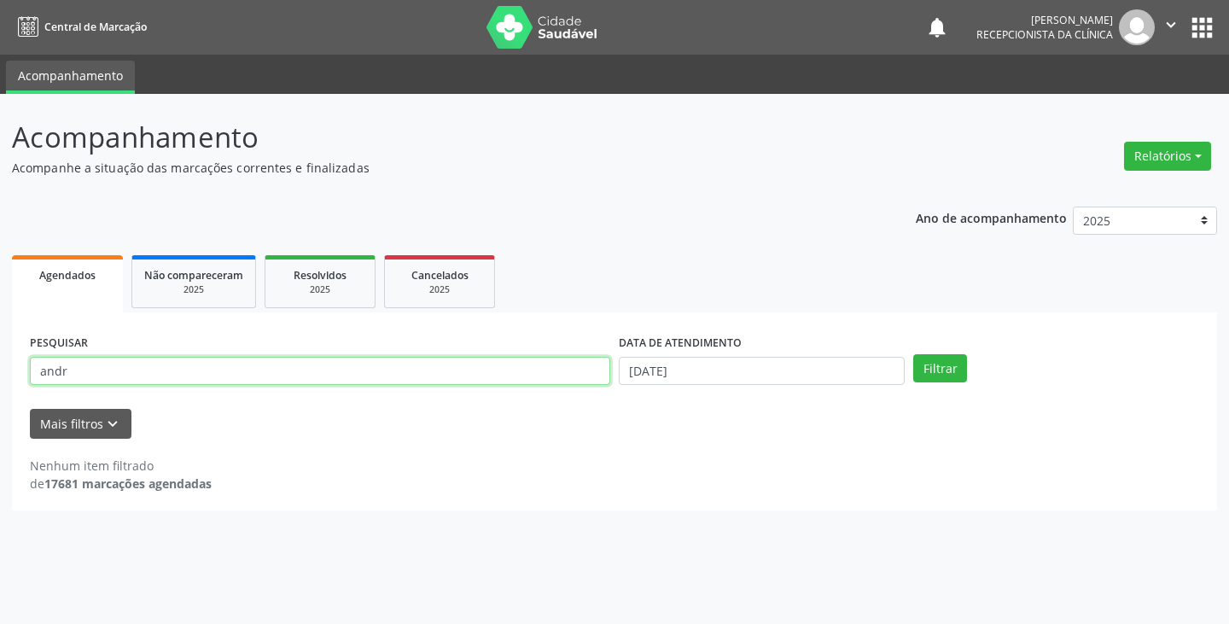
click at [575, 371] on input "andr" at bounding box center [320, 371] width 580 height 29
type input "a"
type input "reja"
click at [913, 354] on button "Filtrar" at bounding box center [940, 368] width 54 height 29
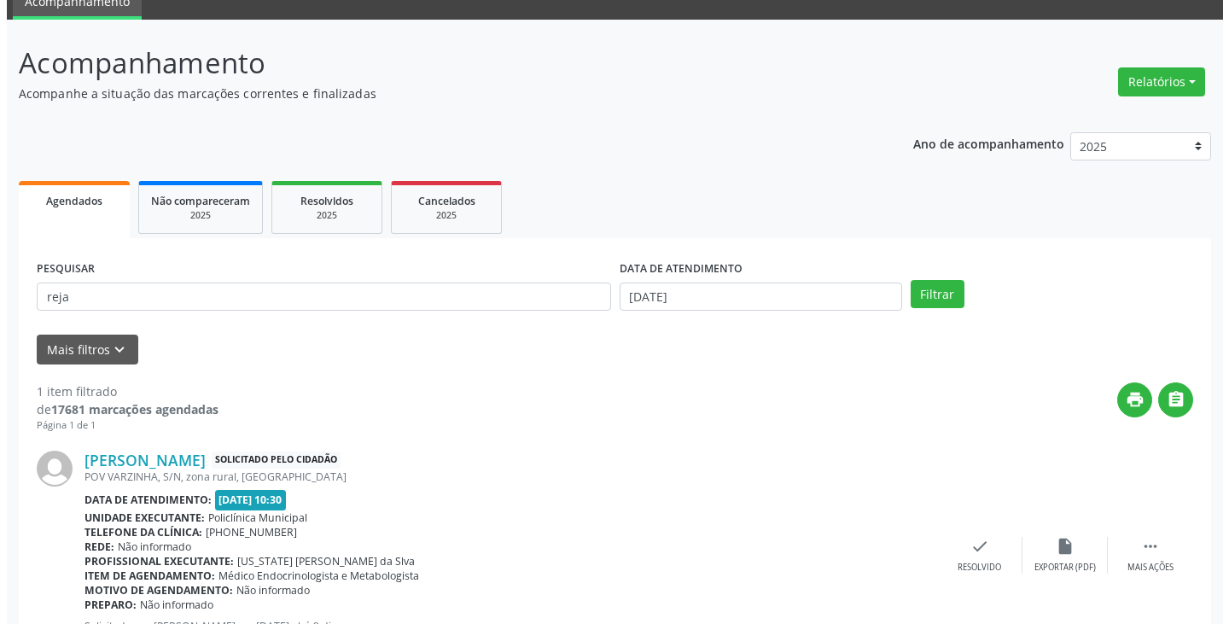
scroll to position [158, 0]
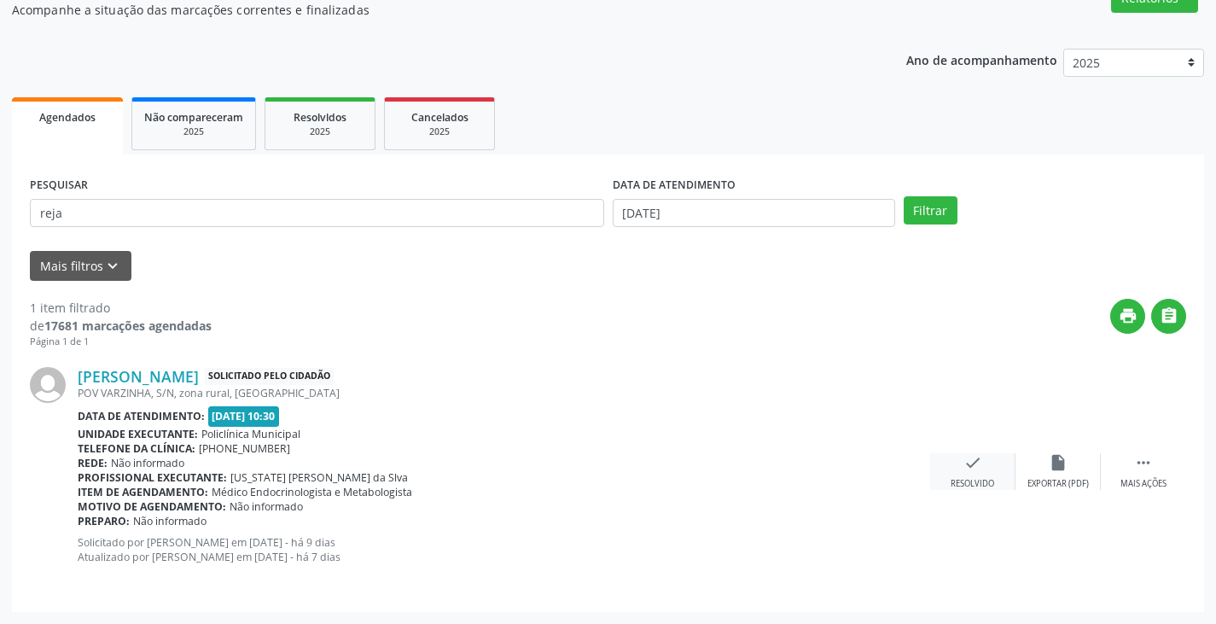
click at [975, 462] on icon "check" at bounding box center [972, 462] width 19 height 19
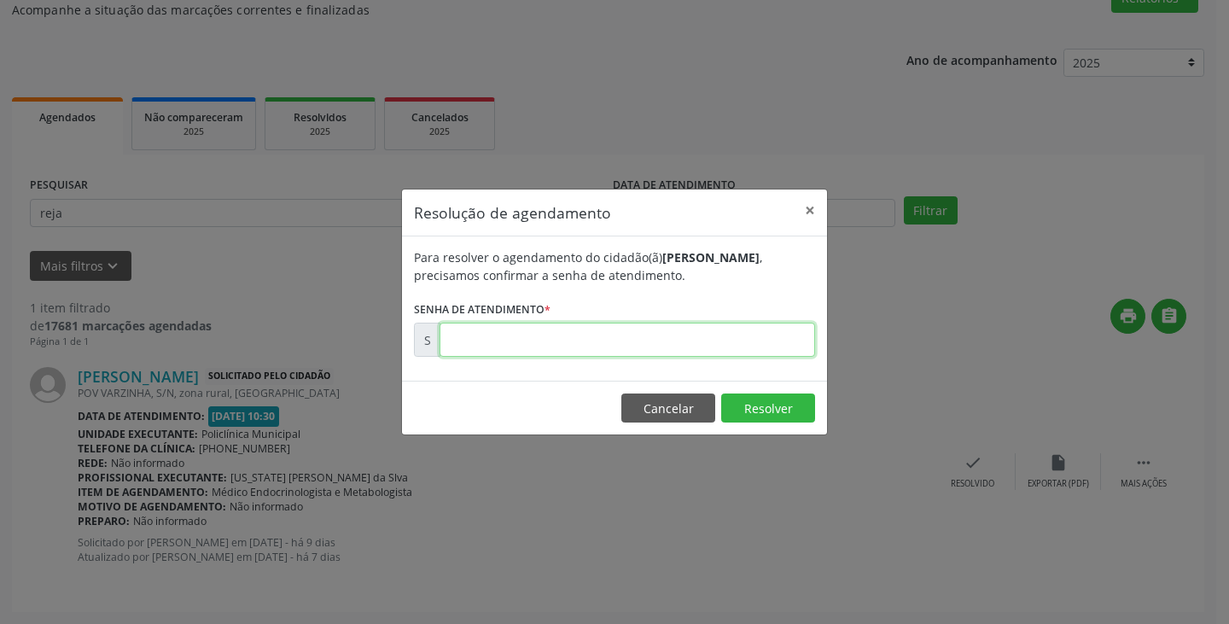
click at [754, 341] on input "text" at bounding box center [626, 340] width 375 height 34
type input "00172428"
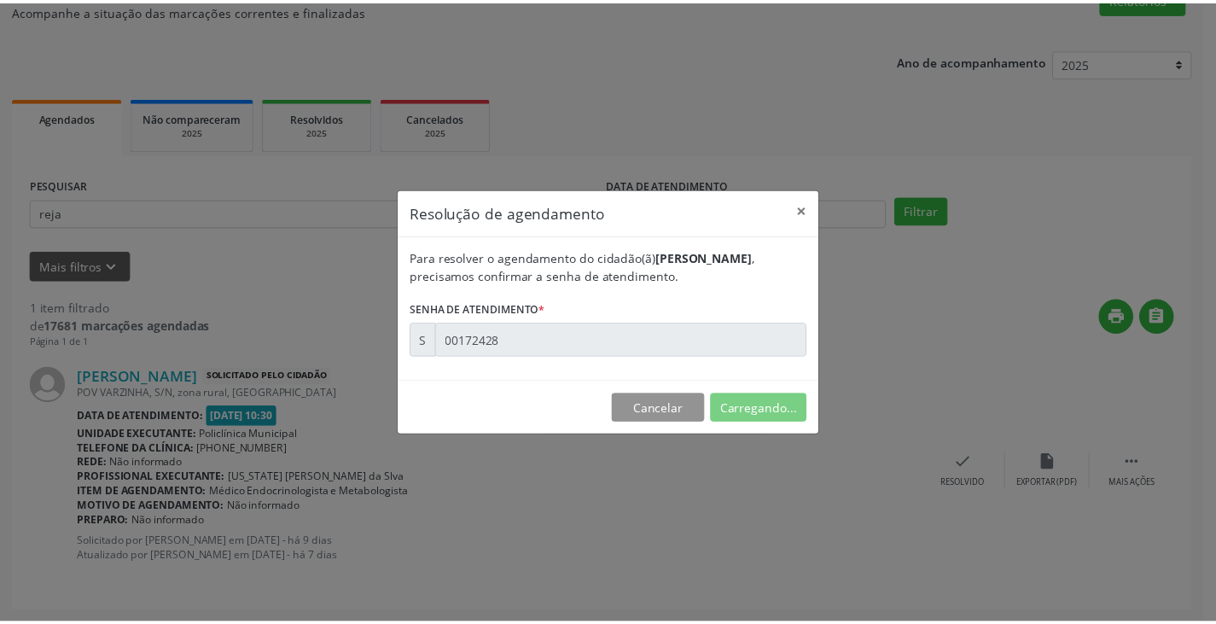
scroll to position [0, 0]
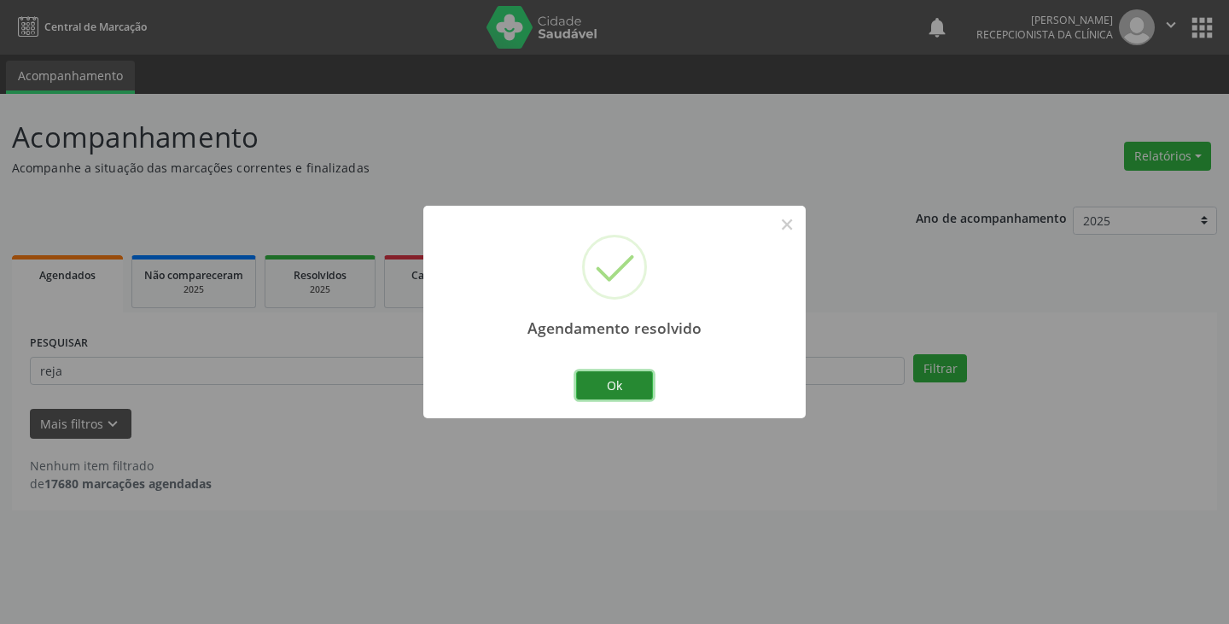
drag, startPoint x: 614, startPoint y: 371, endPoint x: 585, endPoint y: 370, distance: 29.0
click at [614, 371] on button "Ok" at bounding box center [614, 385] width 77 height 29
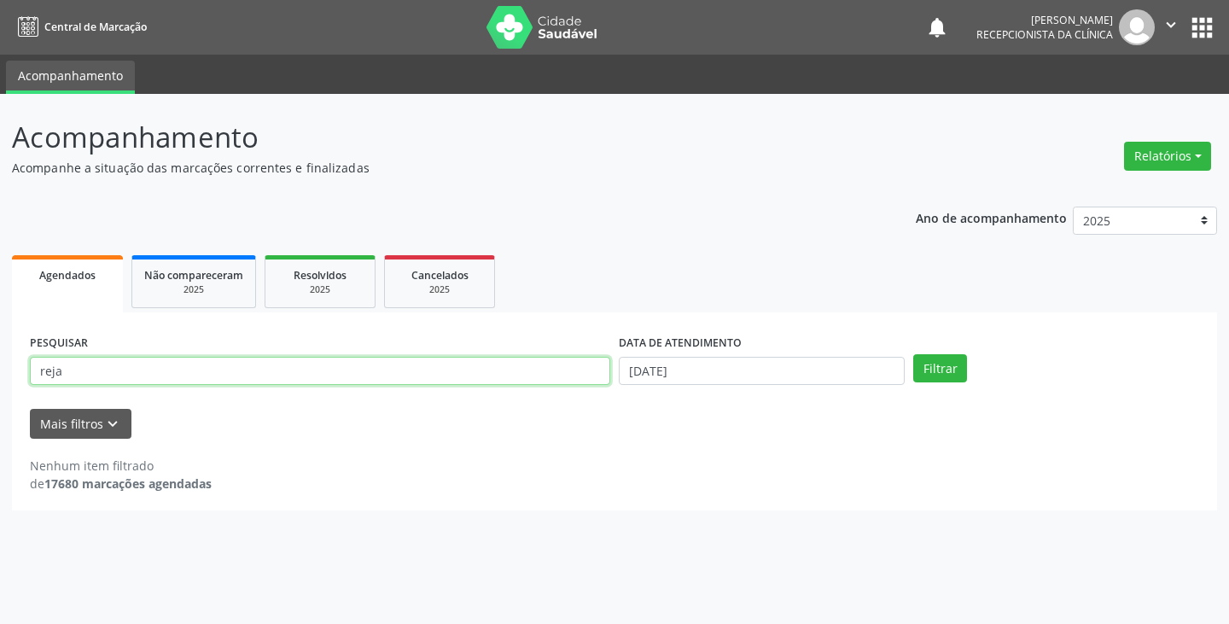
click at [535, 370] on input "reja" at bounding box center [320, 371] width 580 height 29
type input "r"
type input "hil"
click at [913, 354] on button "Filtrar" at bounding box center [940, 368] width 54 height 29
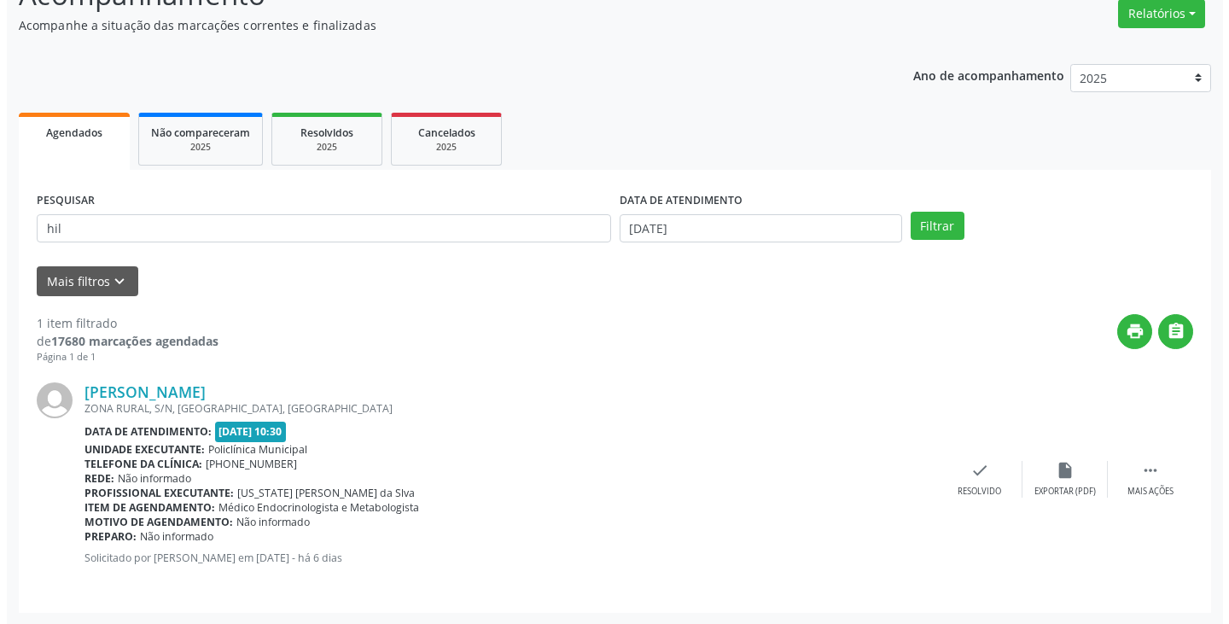
scroll to position [143, 0]
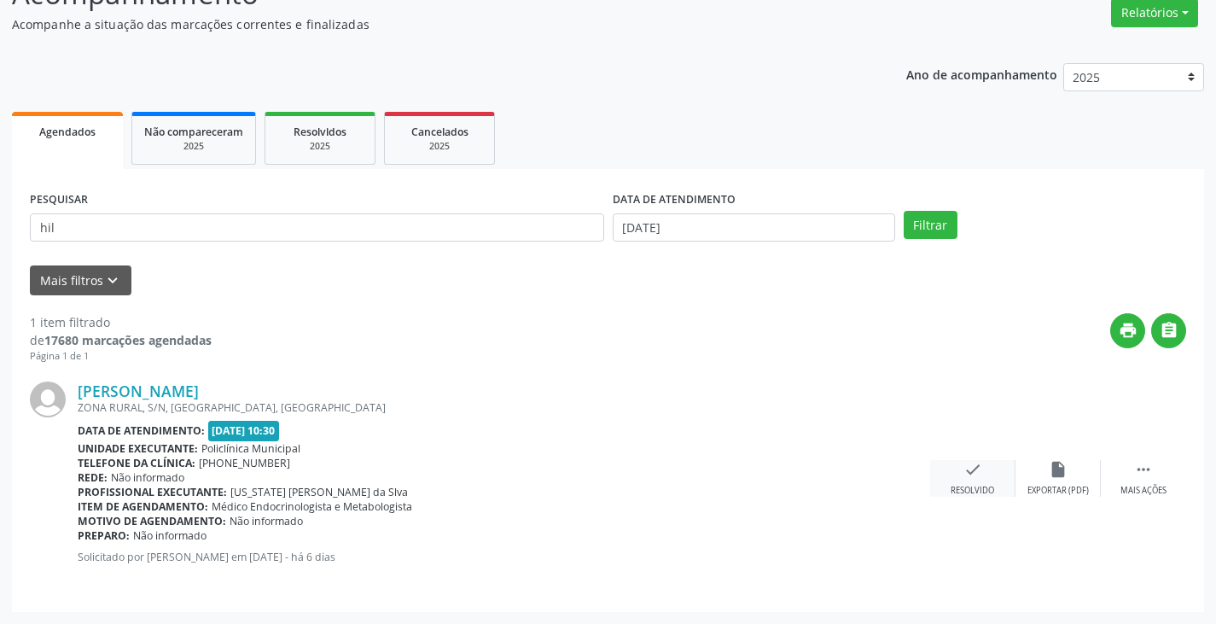
click at [982, 474] on div "check Resolvido" at bounding box center [972, 478] width 85 height 37
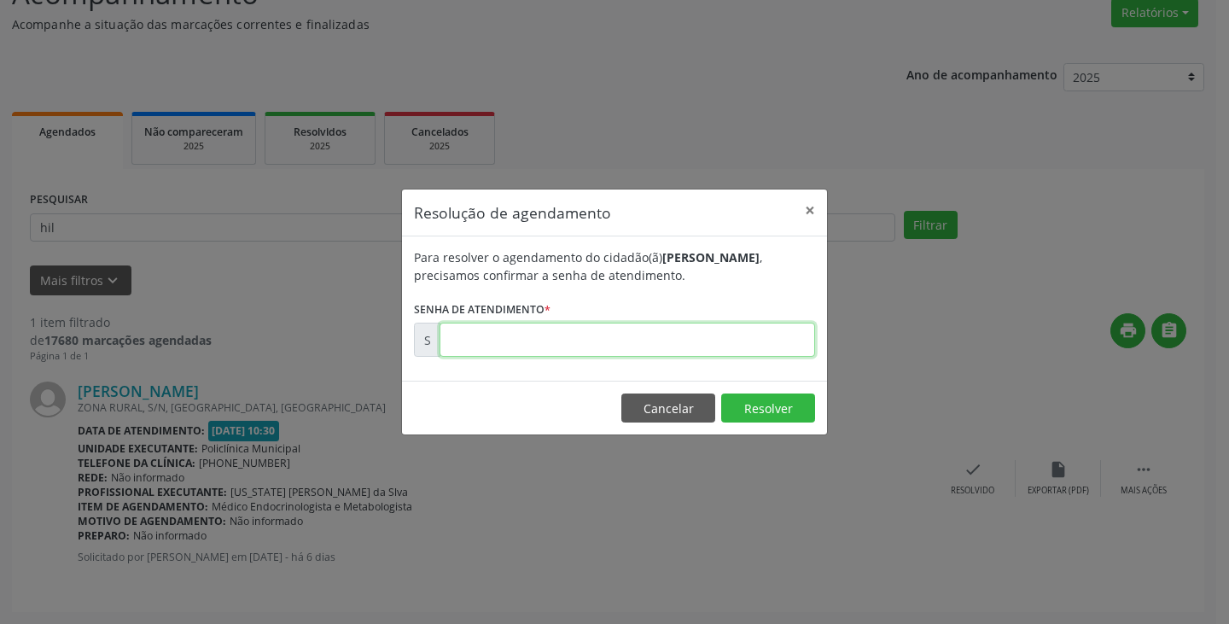
click at [720, 340] on input "text" at bounding box center [626, 340] width 375 height 34
type input "00173048"
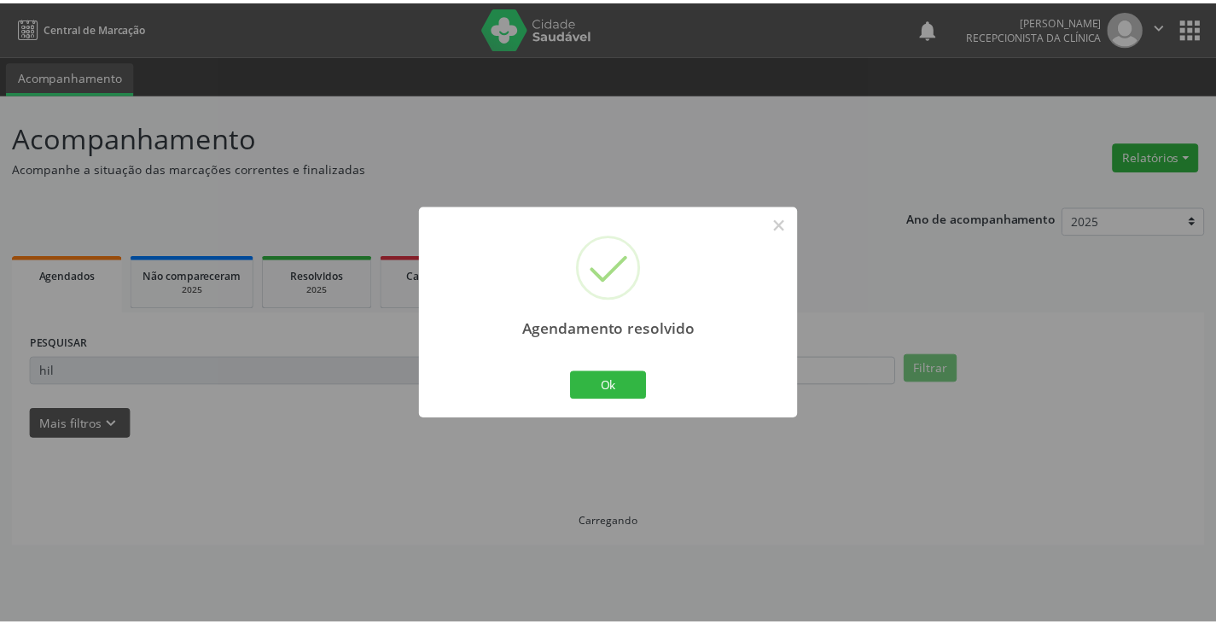
scroll to position [0, 0]
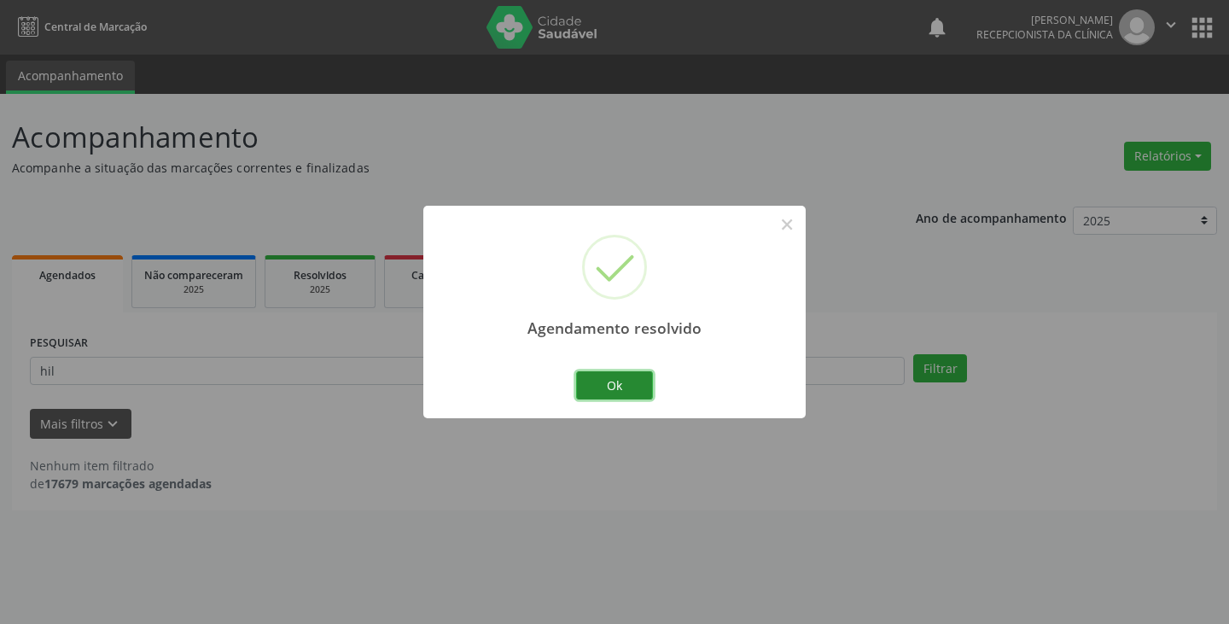
click at [617, 377] on button "Ok" at bounding box center [614, 385] width 77 height 29
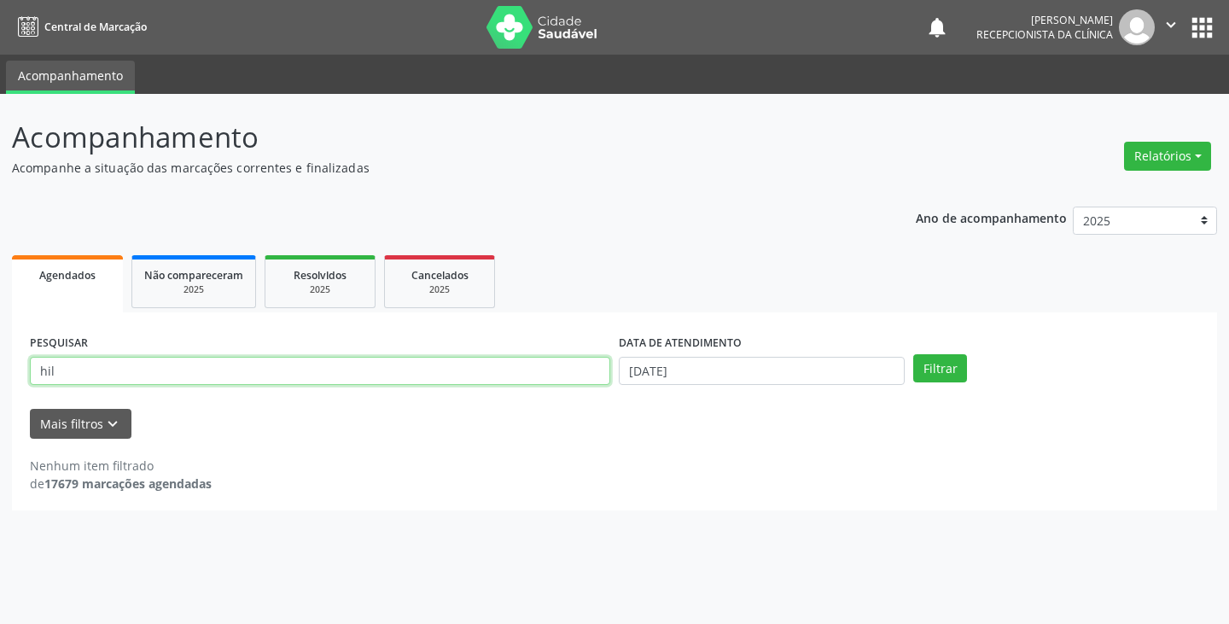
click at [424, 369] on input "hil" at bounding box center [320, 371] width 580 height 29
type input "h"
type input "[PERSON_NAME]"
click at [913, 354] on button "Filtrar" at bounding box center [940, 368] width 54 height 29
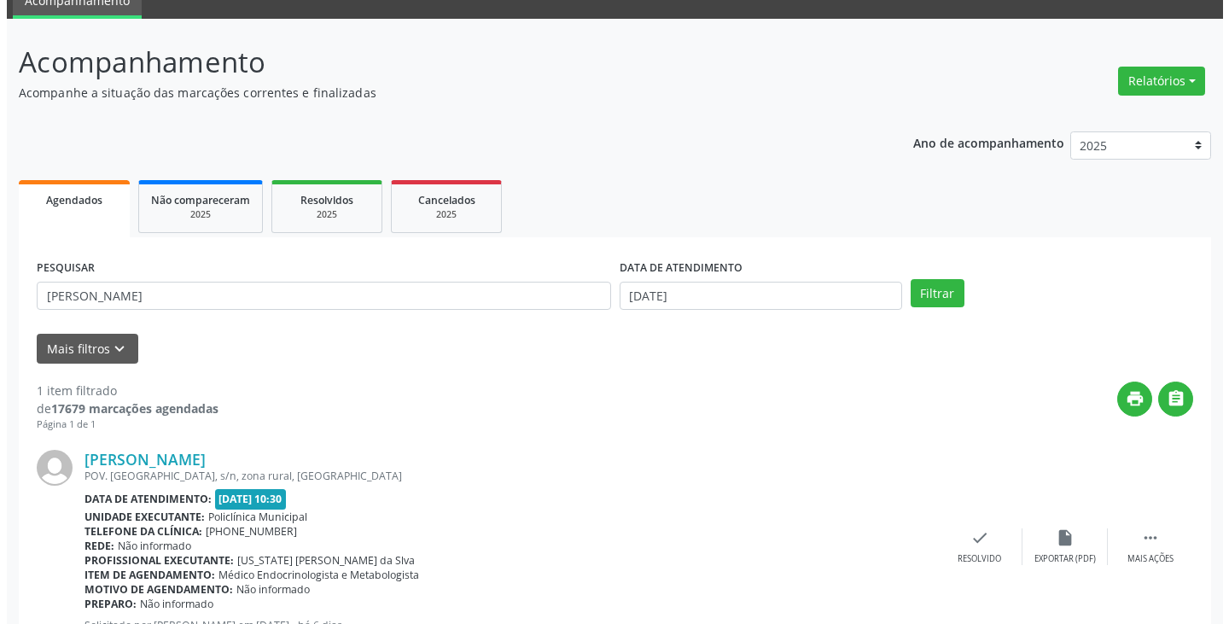
scroll to position [143, 0]
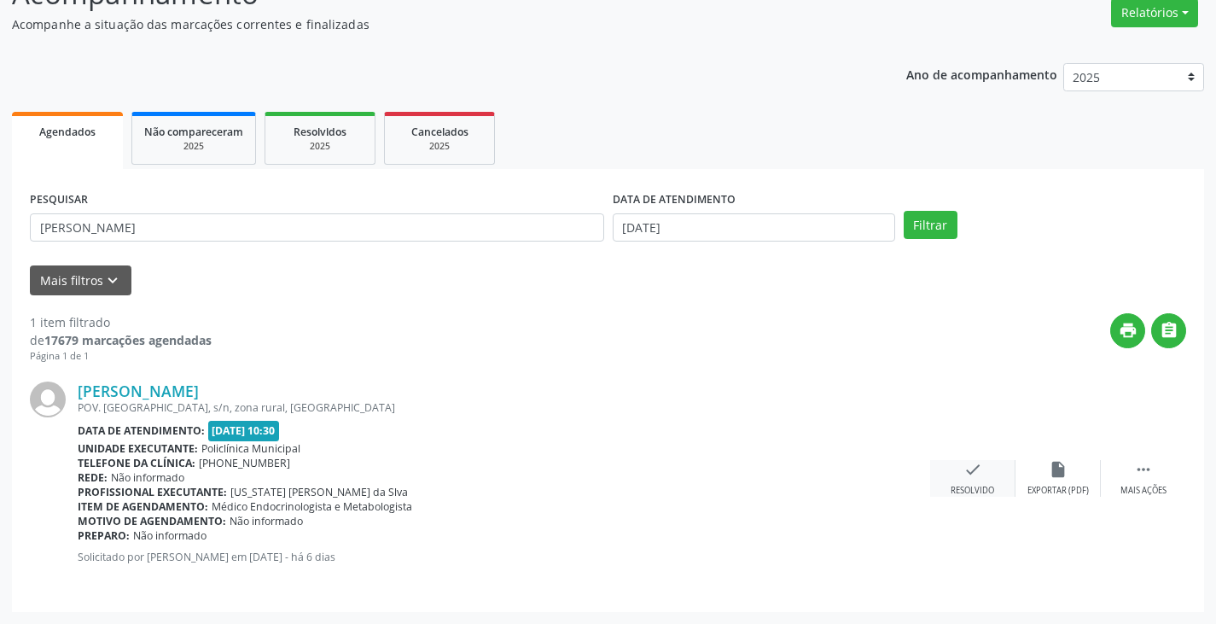
click at [966, 476] on icon "check" at bounding box center [972, 469] width 19 height 19
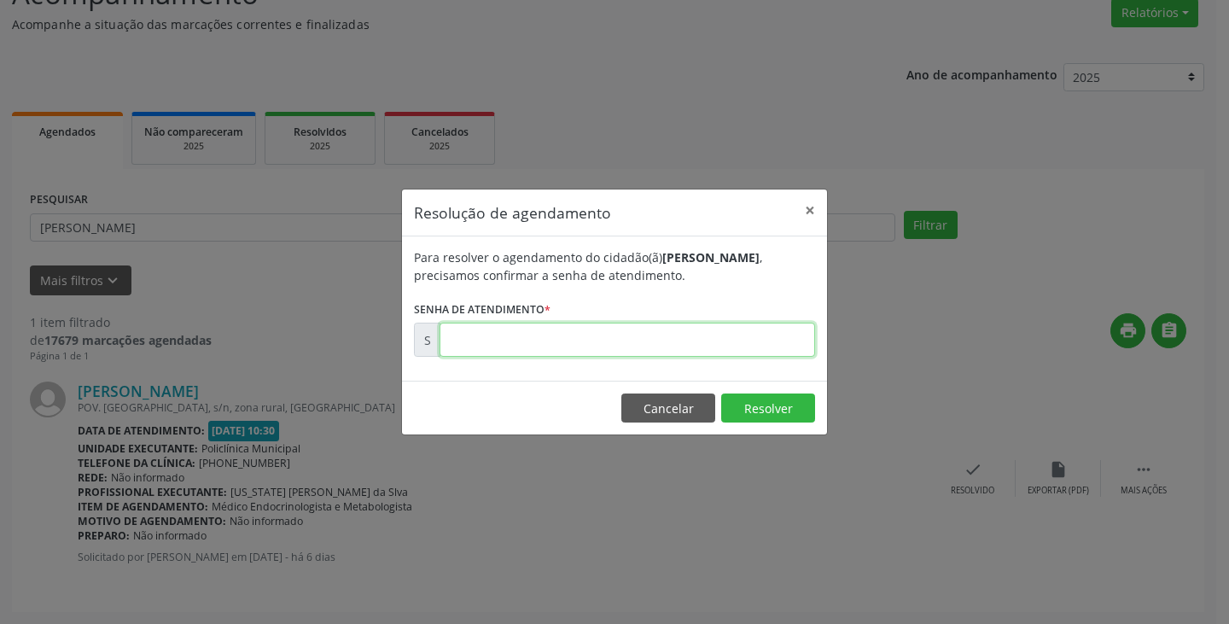
click at [746, 343] on input "text" at bounding box center [626, 340] width 375 height 34
type input "00172910"
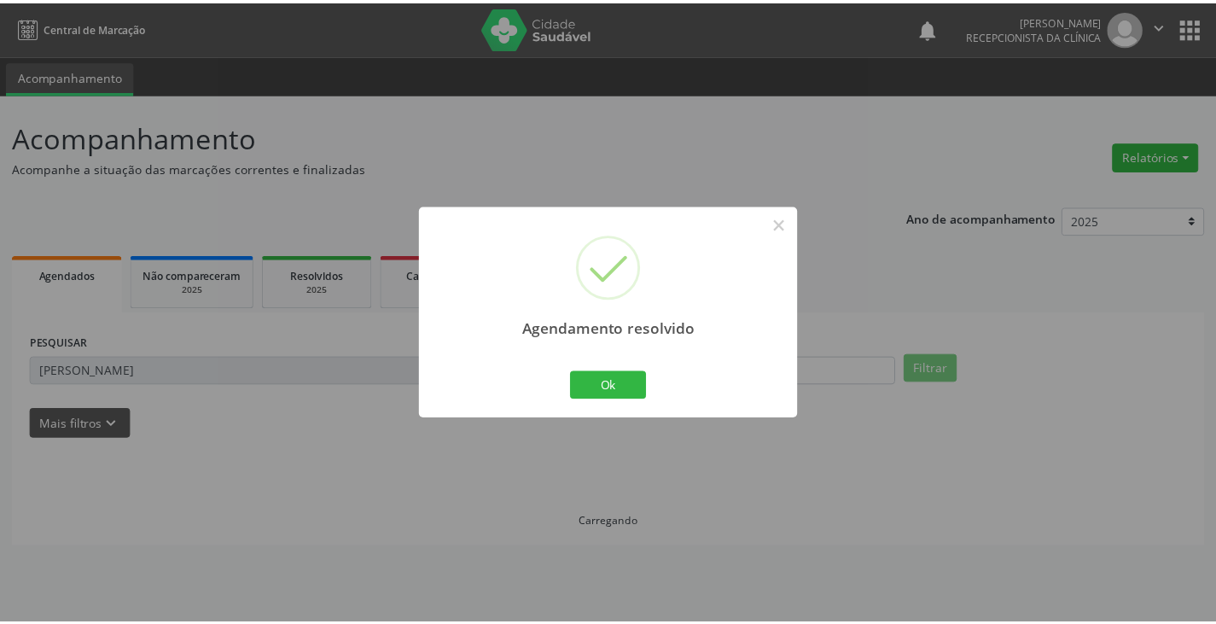
scroll to position [0, 0]
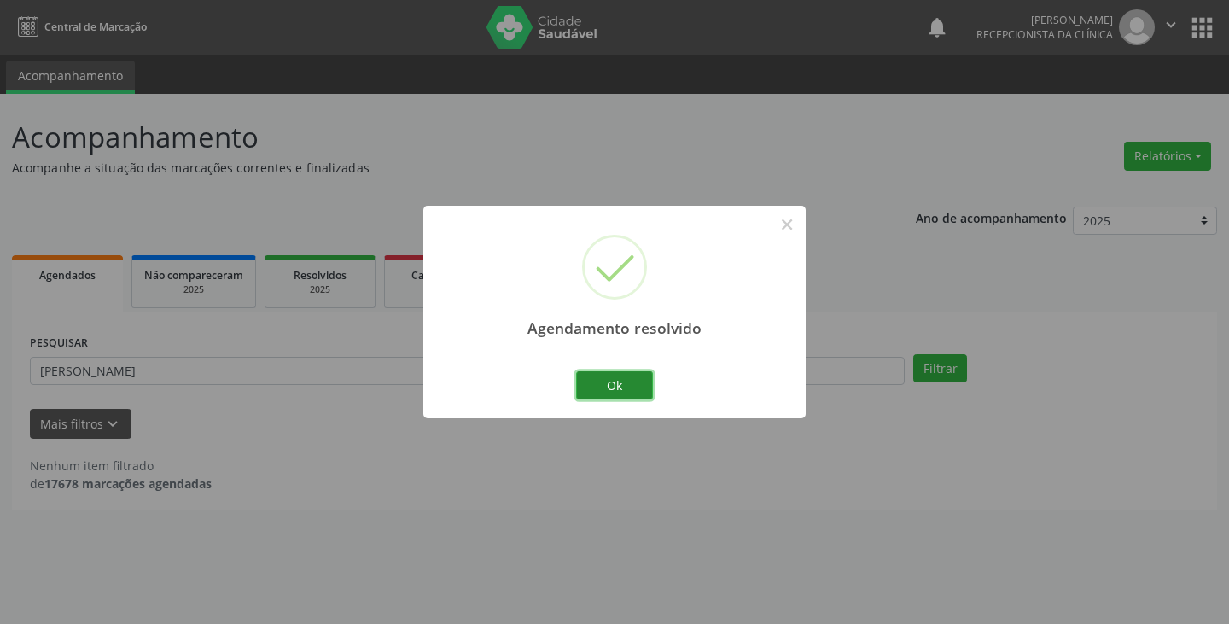
click at [630, 373] on button "Ok" at bounding box center [614, 385] width 77 height 29
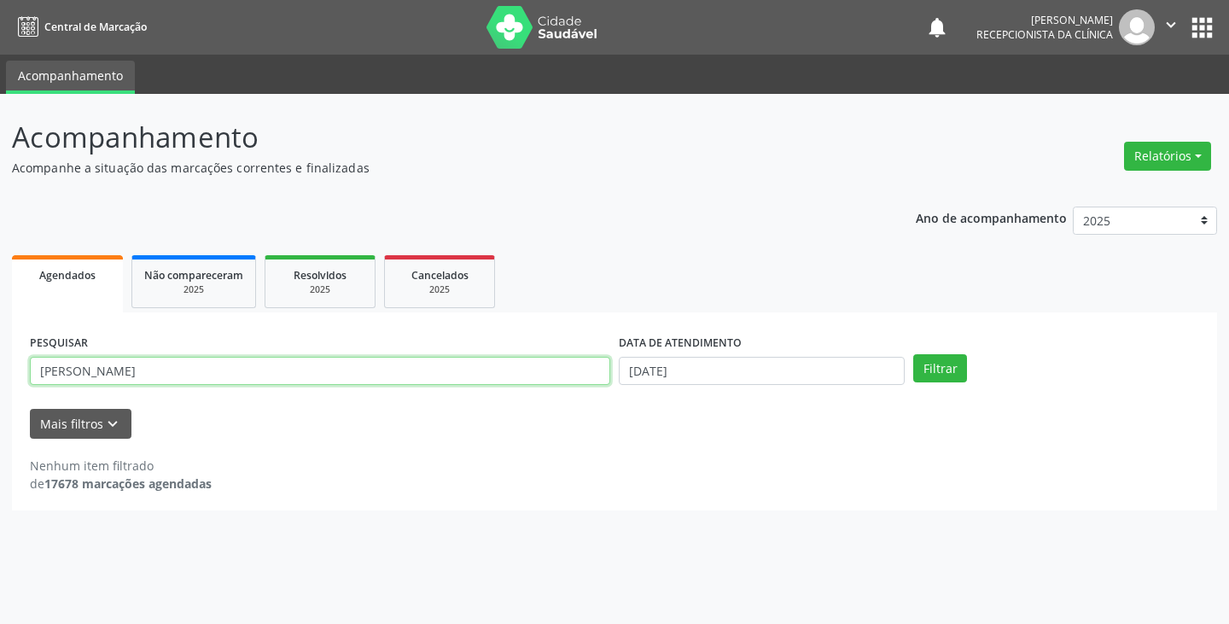
click at [420, 370] on input "[PERSON_NAME]" at bounding box center [320, 371] width 580 height 29
type input "m"
type input "arlet"
click at [913, 354] on button "Filtrar" at bounding box center [940, 368] width 54 height 29
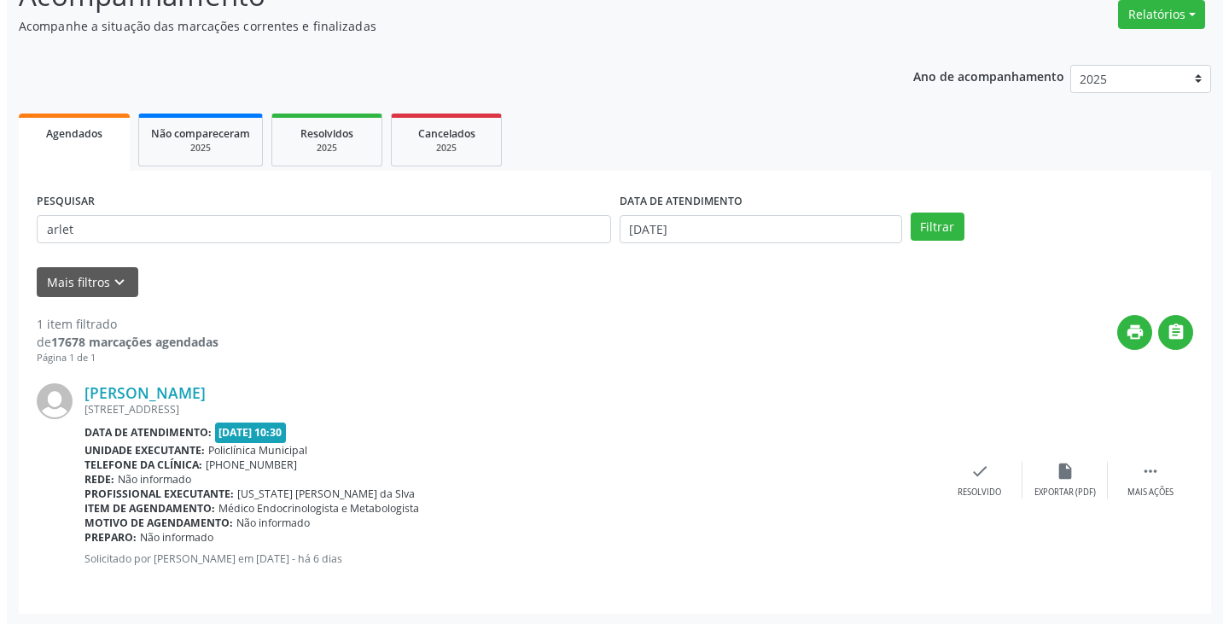
scroll to position [143, 0]
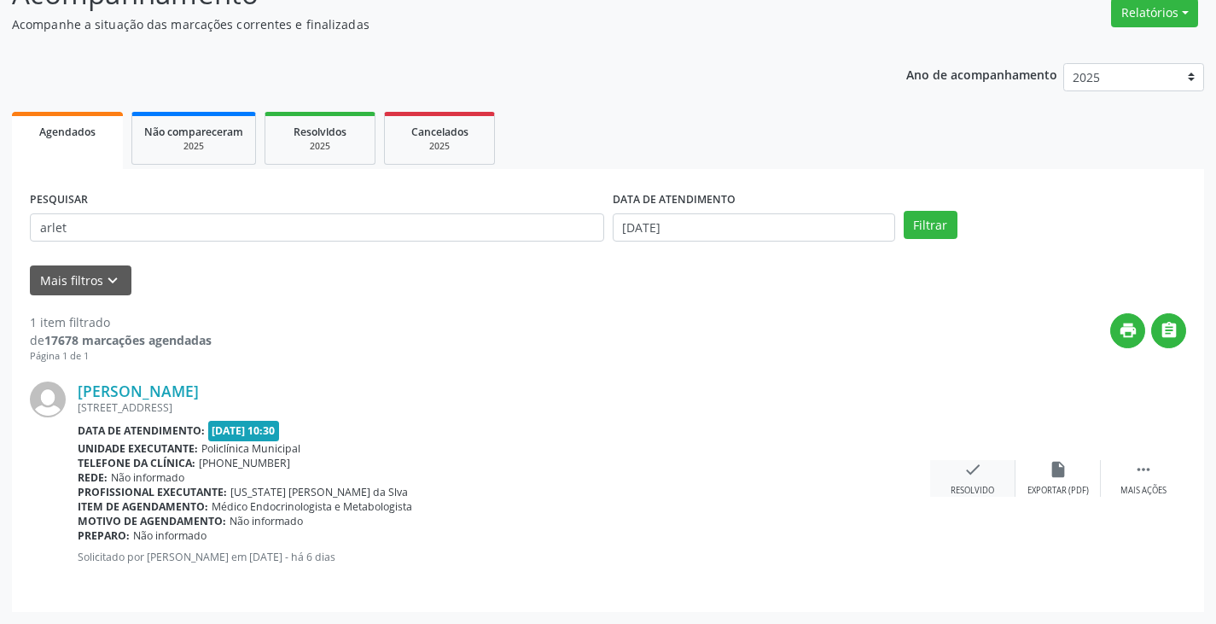
click at [961, 480] on div "check Resolvido" at bounding box center [972, 478] width 85 height 37
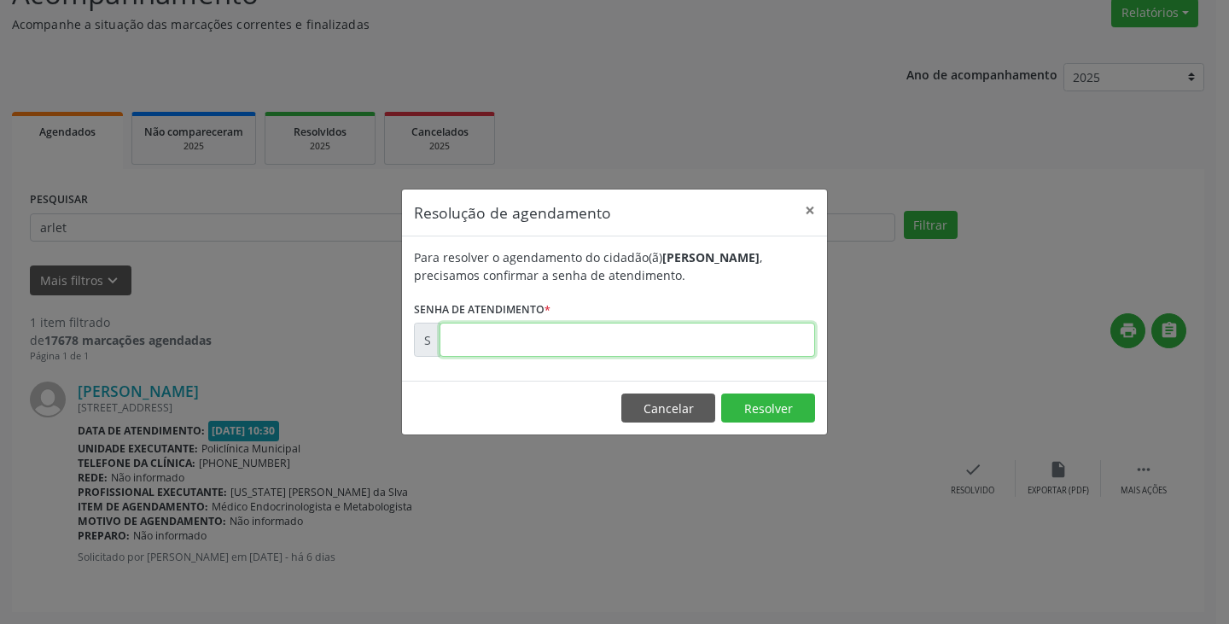
click at [663, 340] on input "text" at bounding box center [626, 340] width 375 height 34
type input "00172860"
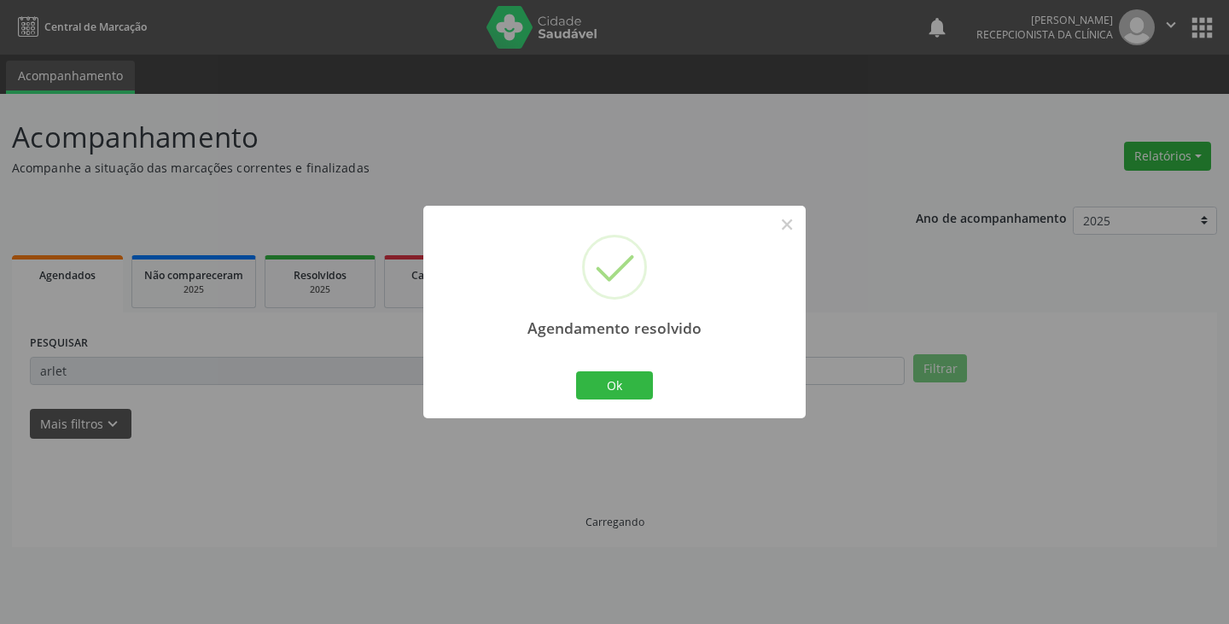
scroll to position [0, 0]
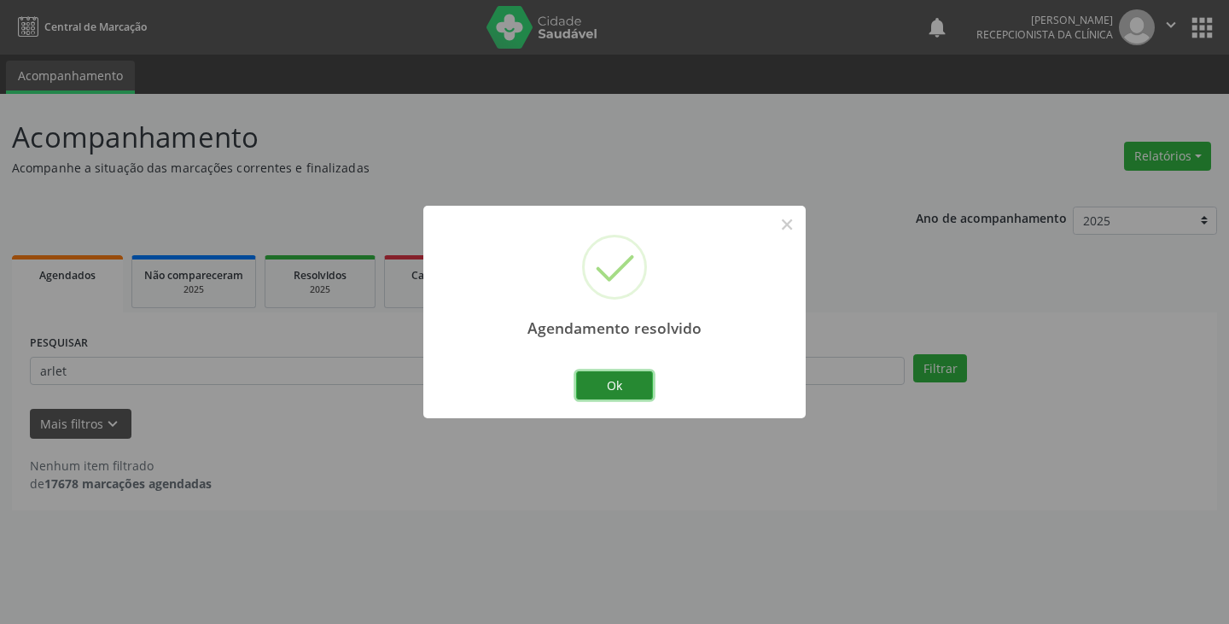
click at [622, 391] on button "Ok" at bounding box center [614, 385] width 77 height 29
